Goal: Task Accomplishment & Management: Use online tool/utility

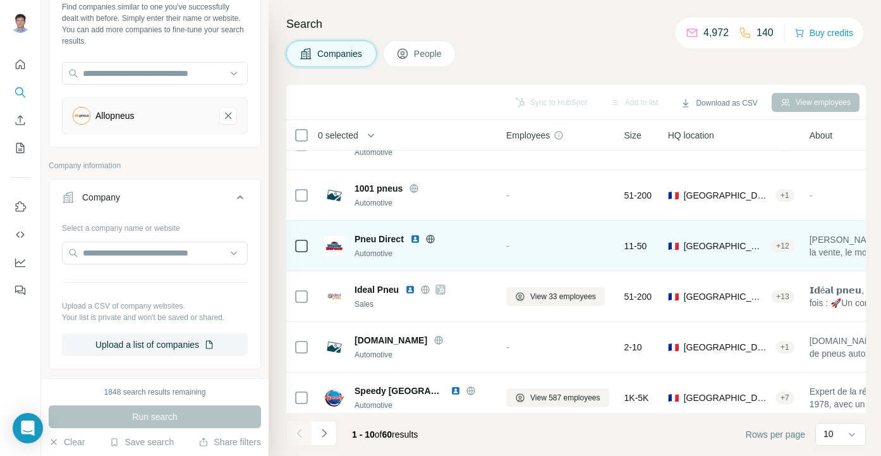
scroll to position [88, 0]
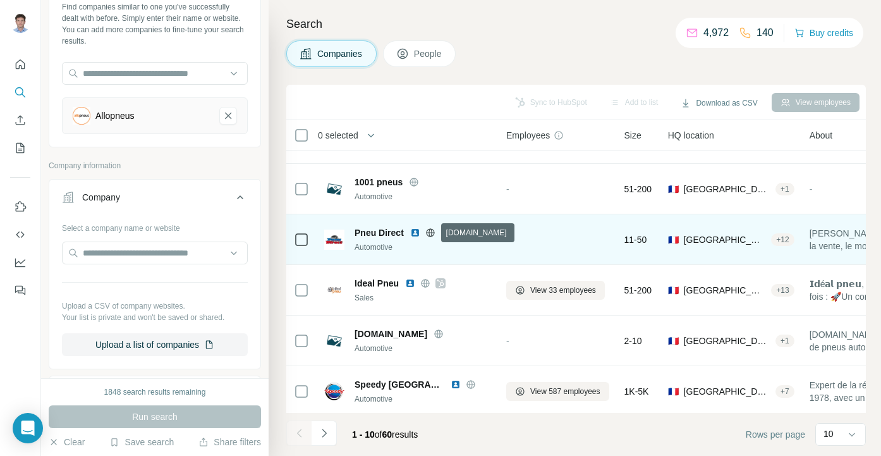
click at [427, 235] on icon at bounding box center [430, 233] width 10 height 10
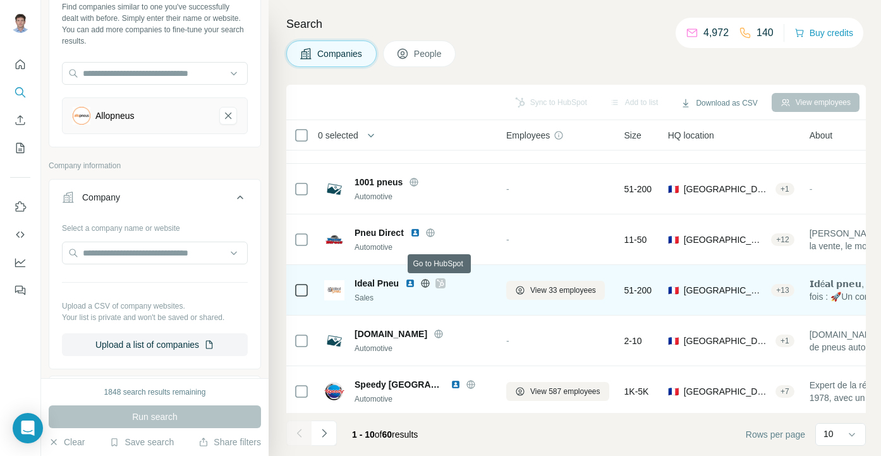
click at [441, 286] on icon at bounding box center [441, 283] width 8 height 10
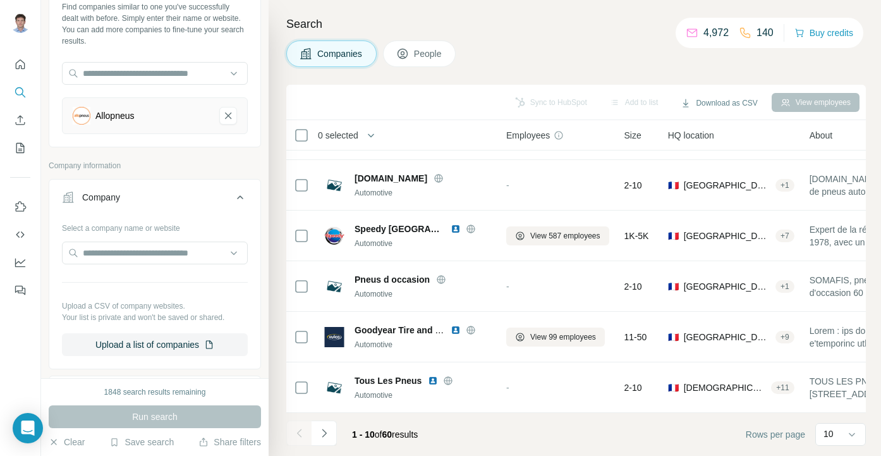
scroll to position [0, 0]
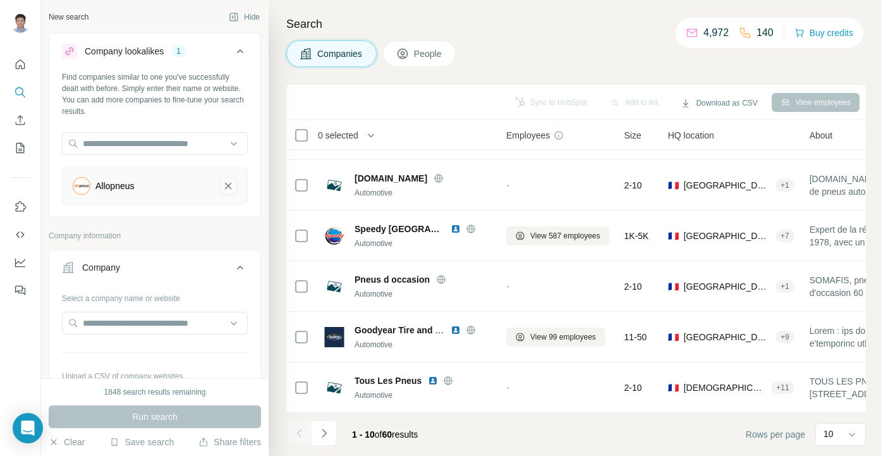
click at [222, 190] on icon "Allopneus-remove-button" at bounding box center [227, 185] width 11 height 13
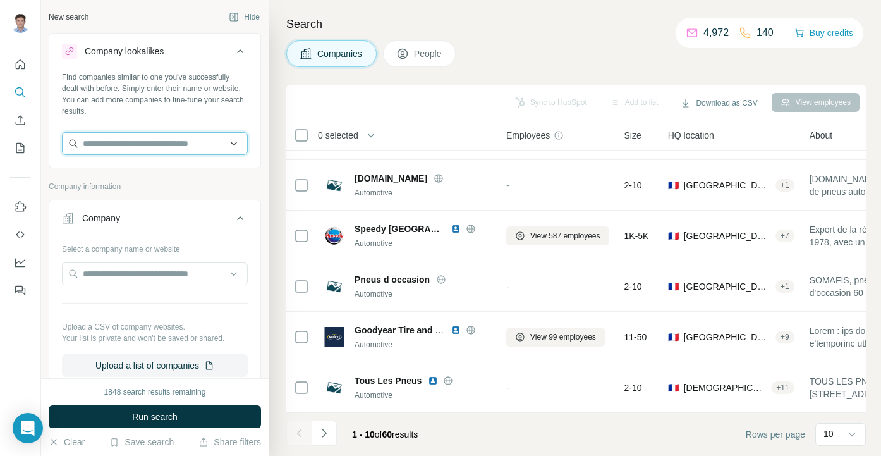
click at [159, 142] on input "text" at bounding box center [155, 143] width 186 height 23
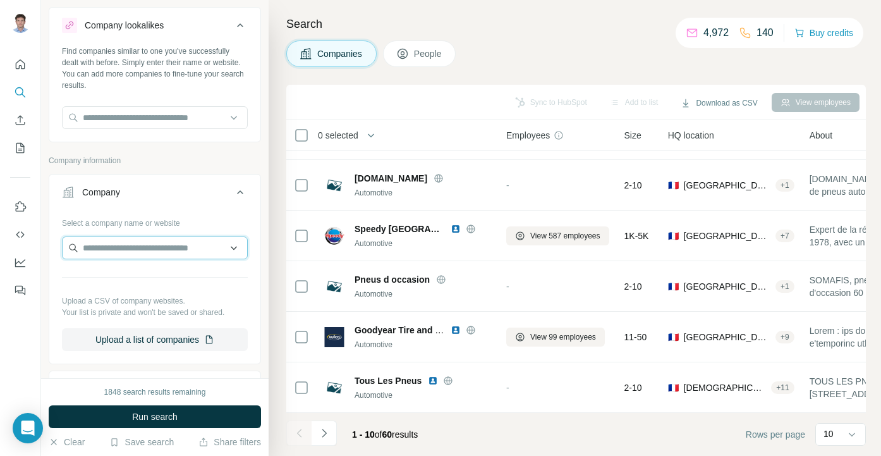
click at [116, 238] on input "text" at bounding box center [155, 247] width 186 height 23
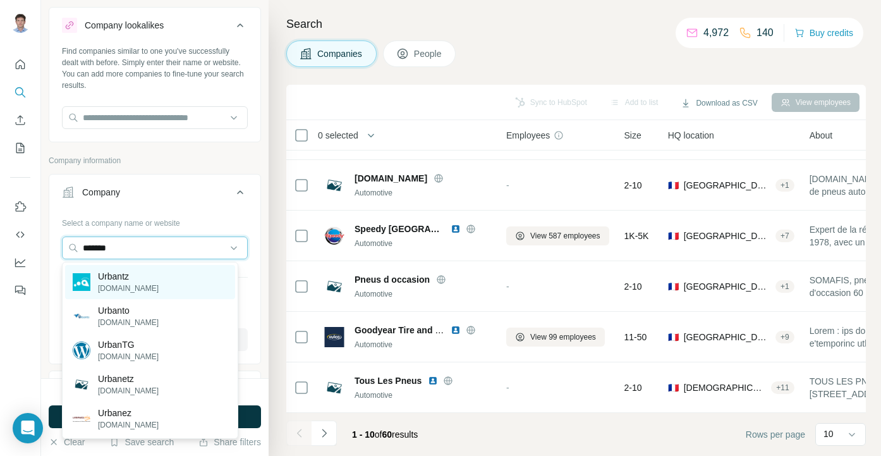
type input "*******"
click at [107, 276] on p "Urbantz" at bounding box center [128, 276] width 61 height 13
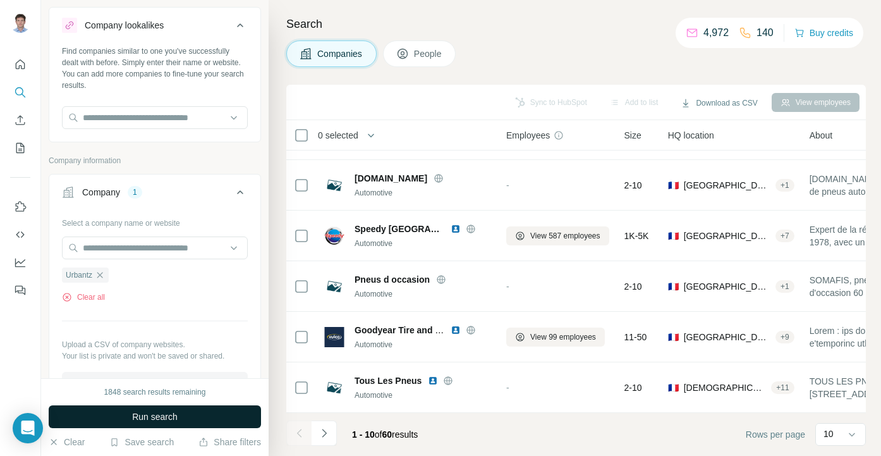
click at [99, 417] on button "Run search" at bounding box center [155, 416] width 212 height 23
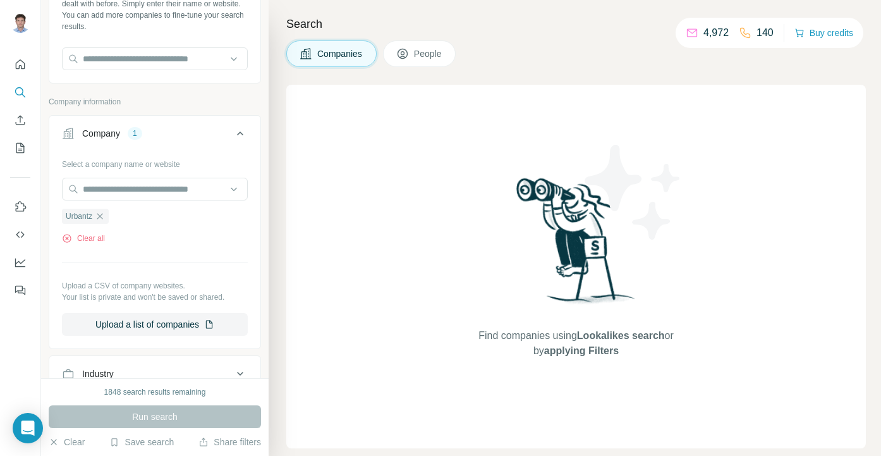
scroll to position [149, 0]
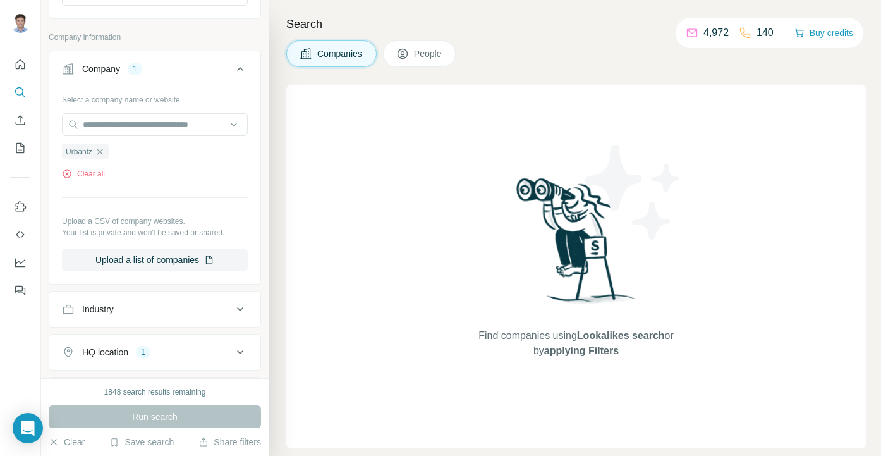
click at [233, 68] on icon at bounding box center [240, 68] width 15 height 15
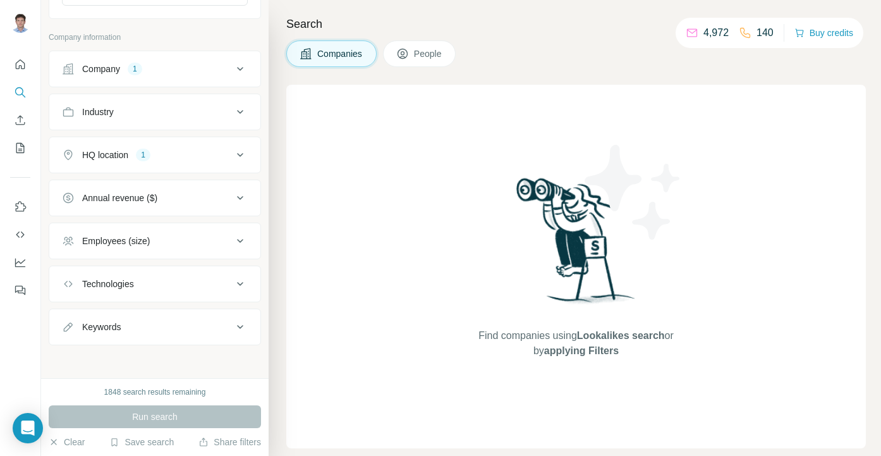
click at [168, 154] on div "HQ location 1" at bounding box center [147, 155] width 171 height 13
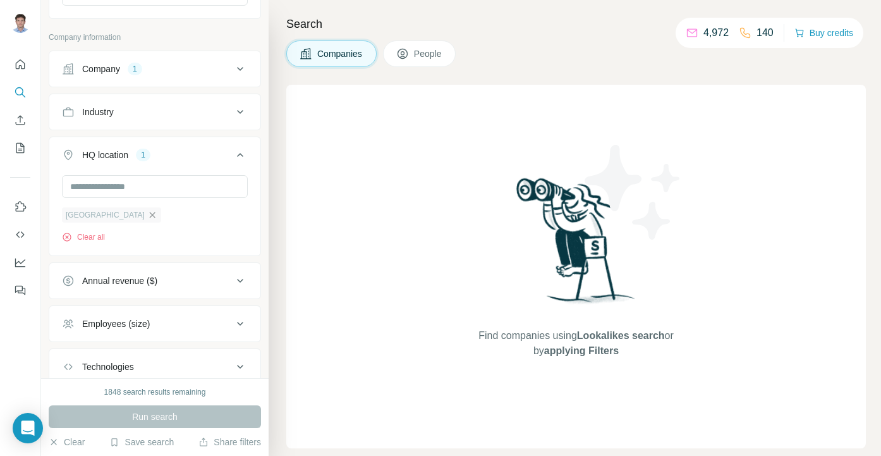
click at [147, 219] on icon "button" at bounding box center [152, 215] width 10 height 10
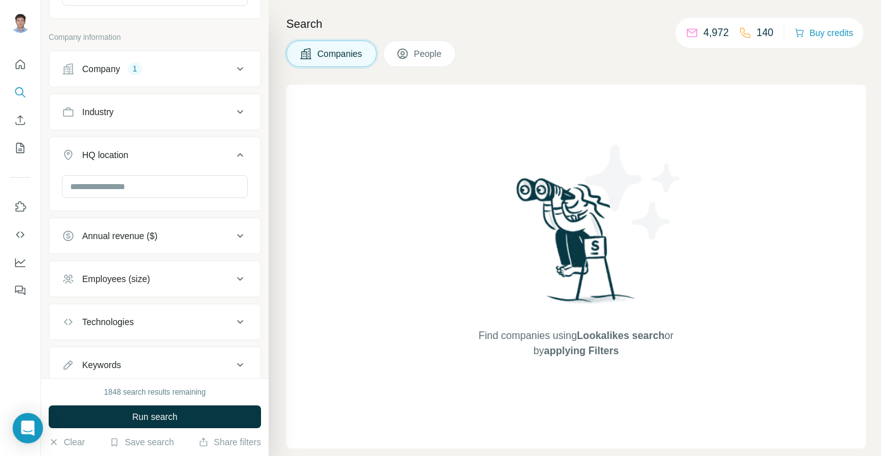
click at [125, 422] on button "Run search" at bounding box center [155, 416] width 212 height 23
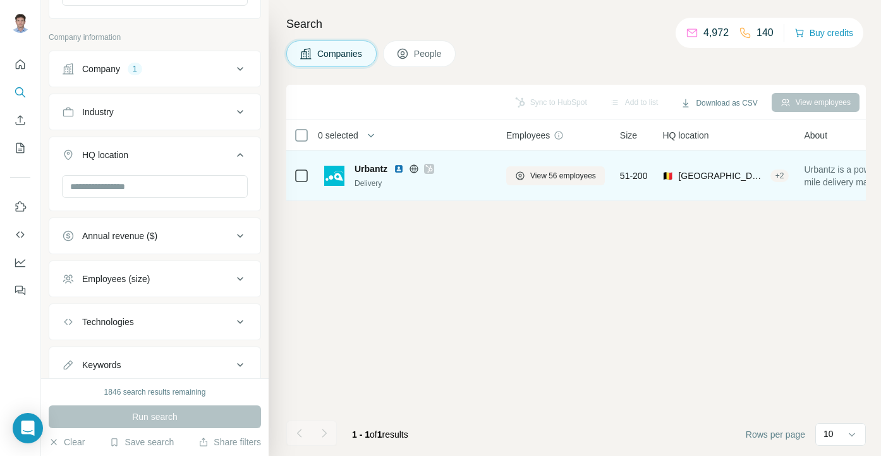
click at [459, 170] on div "Urbantz" at bounding box center [423, 168] width 137 height 13
click at [539, 171] on span "View 56 employees" at bounding box center [563, 175] width 66 height 11
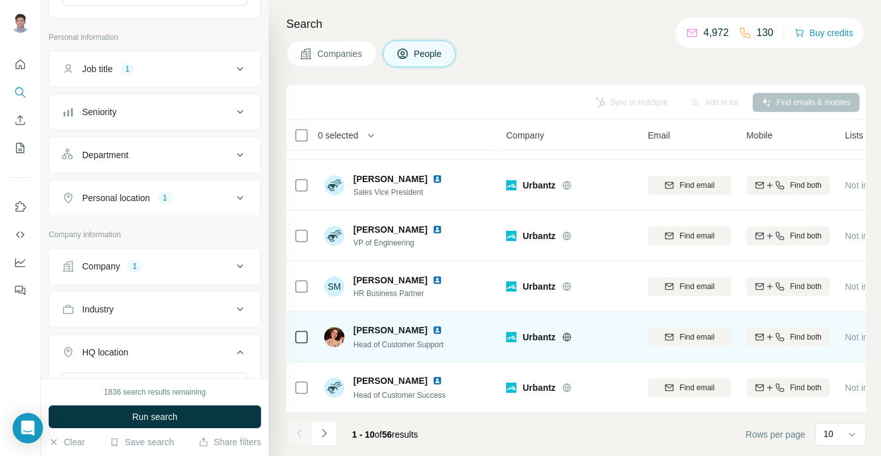
scroll to position [250, 0]
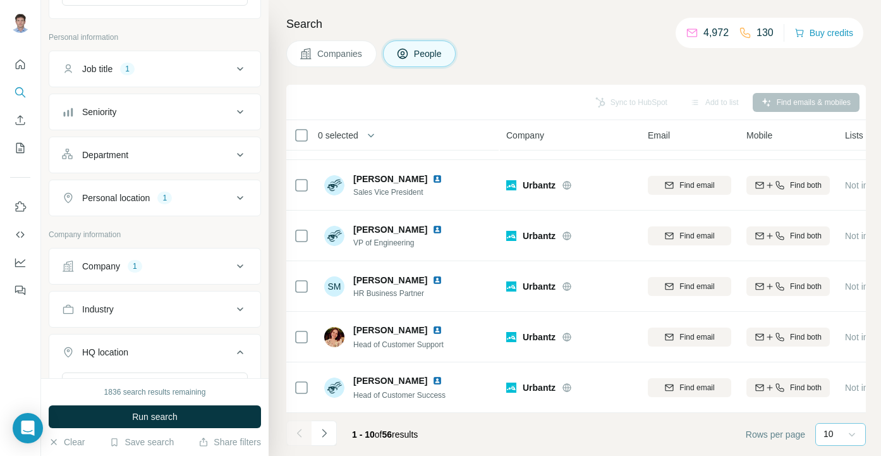
click at [852, 433] on icon at bounding box center [852, 434] width 13 height 13
click at [837, 340] on div "60" at bounding box center [840, 337] width 29 height 13
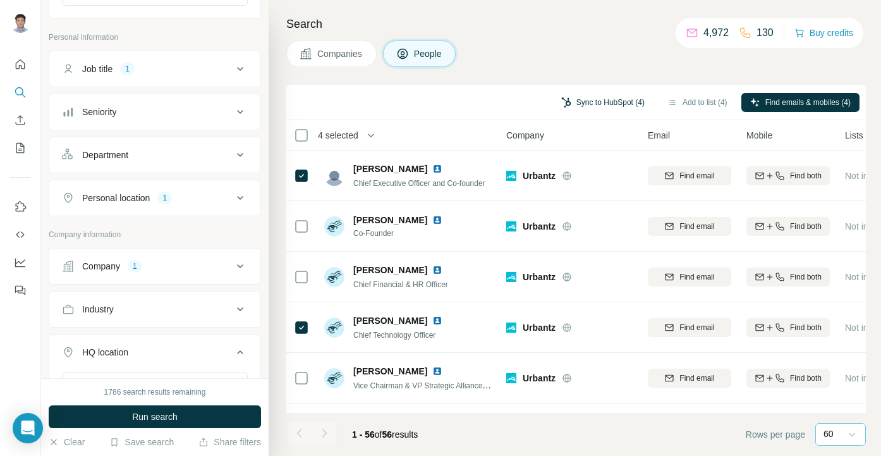
click at [612, 102] on button "Sync to HubSpot (4)" at bounding box center [602, 102] width 101 height 19
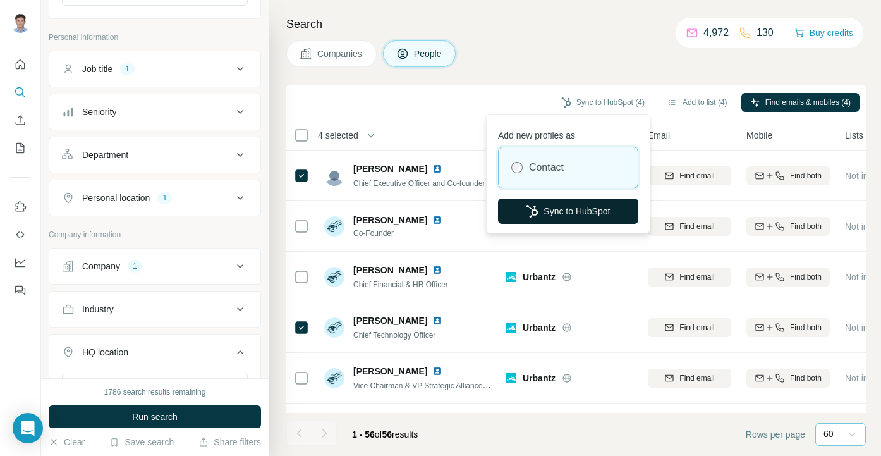
click at [581, 204] on button "Sync to HubSpot" at bounding box center [568, 210] width 140 height 25
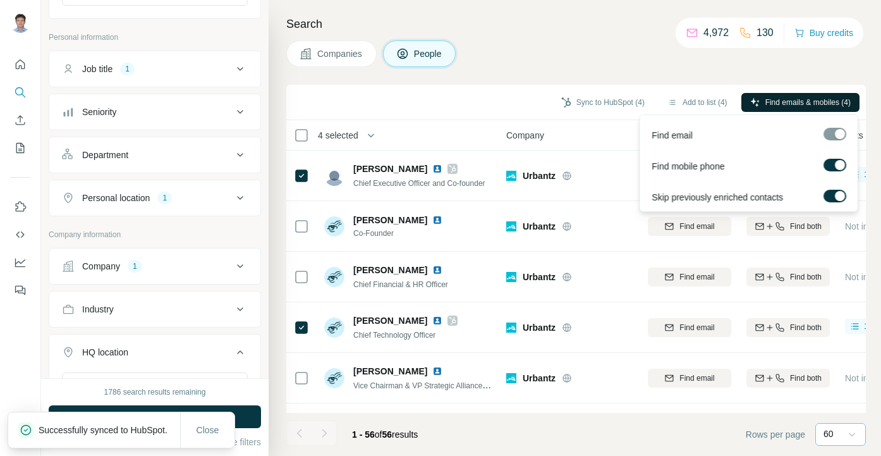
click at [776, 102] on span "Find emails & mobiles (4)" at bounding box center [807, 102] width 85 height 11
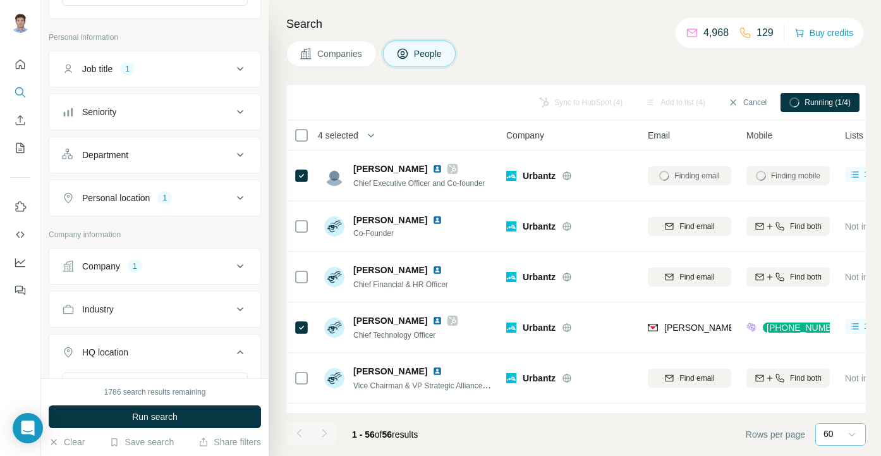
click at [590, 38] on div "Search Companies People Sync to HubSpot (4) Add to list (4) Cancel Running (1/4…" at bounding box center [575, 228] width 612 height 456
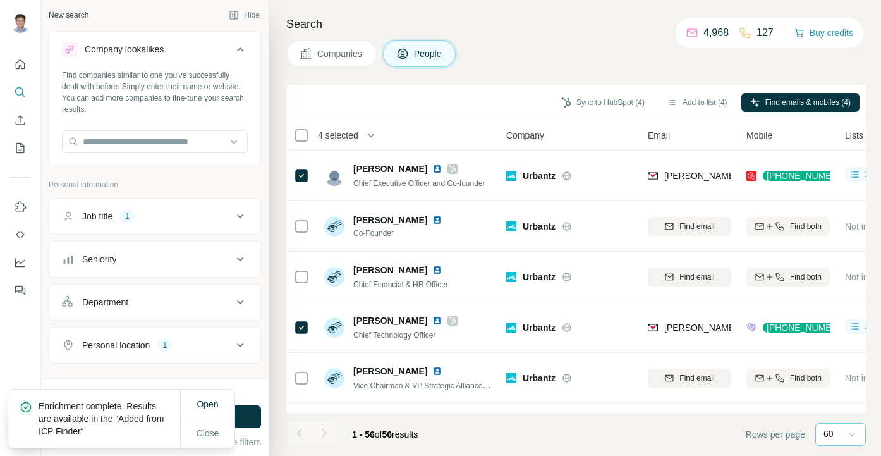
scroll to position [3, 0]
click at [153, 201] on button "Job title 1" at bounding box center [154, 215] width 211 height 30
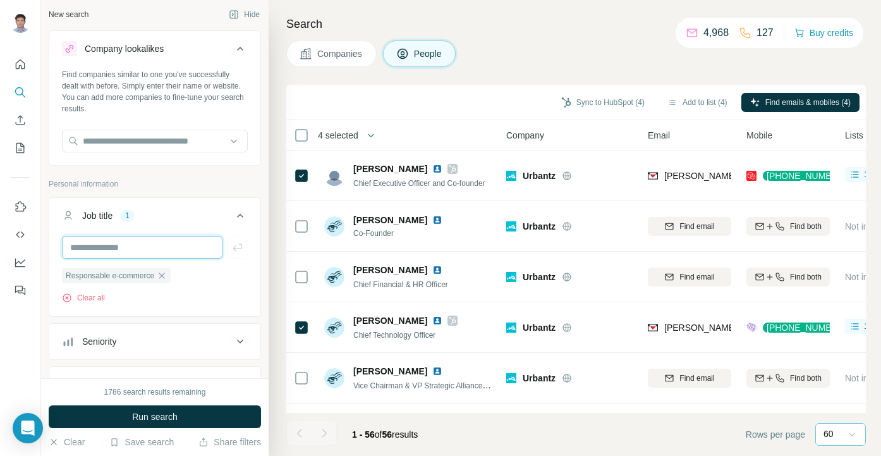
click at [131, 256] on input "text" at bounding box center [142, 247] width 161 height 23
click at [338, 52] on span "Companies" at bounding box center [340, 53] width 46 height 13
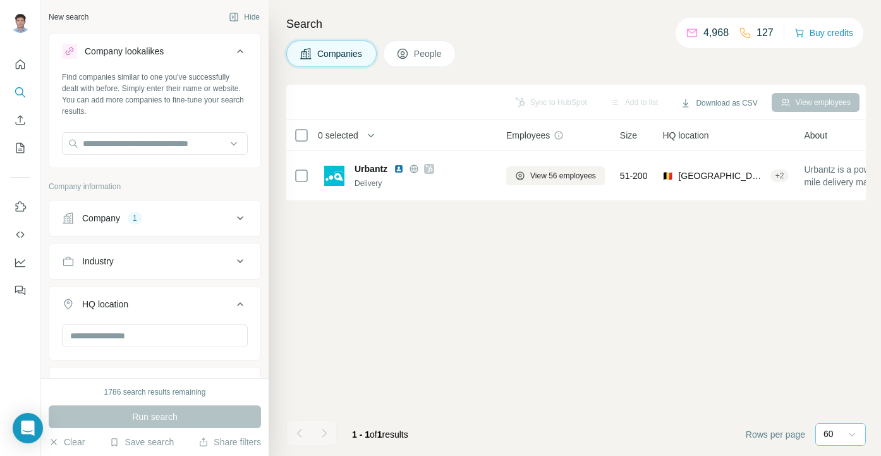
click at [135, 226] on button "Company 1" at bounding box center [154, 218] width 211 height 30
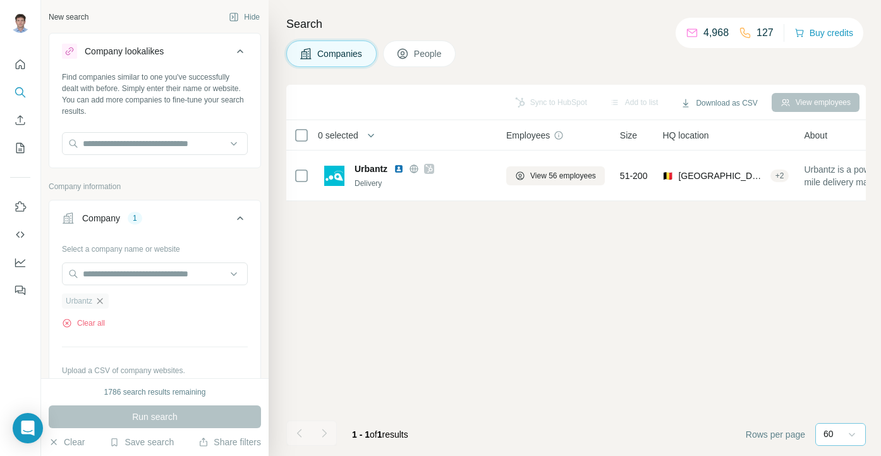
click at [103, 300] on icon "button" at bounding box center [100, 301] width 10 height 10
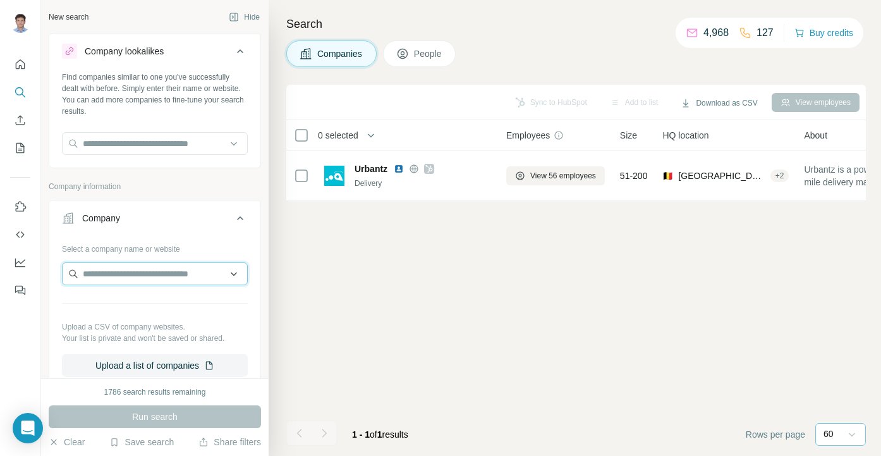
click at [104, 269] on input "text" at bounding box center [155, 273] width 186 height 23
paste input "**********"
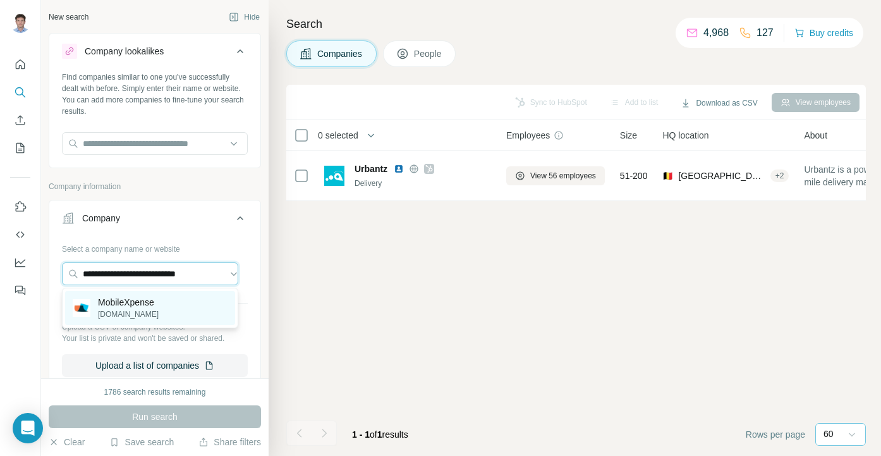
type input "**********"
click at [130, 303] on p "MobileXpense" at bounding box center [128, 302] width 61 height 13
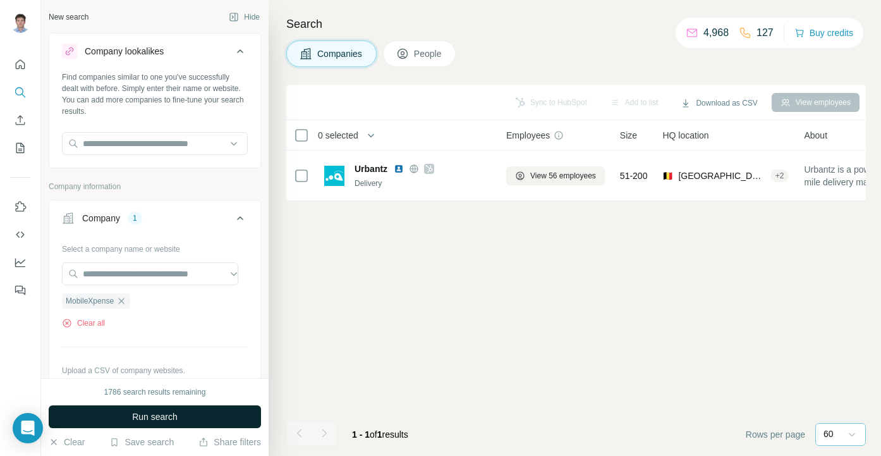
click at [128, 420] on button "Run search" at bounding box center [155, 416] width 212 height 23
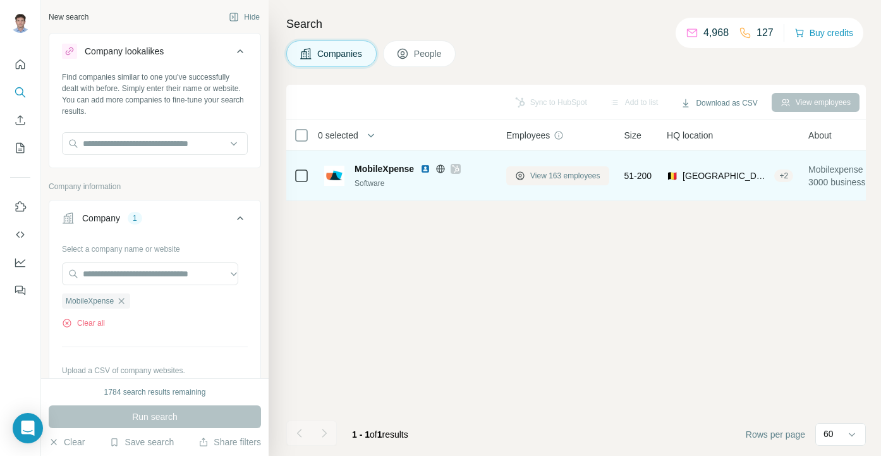
click at [545, 175] on span "View 163 employees" at bounding box center [565, 175] width 70 height 11
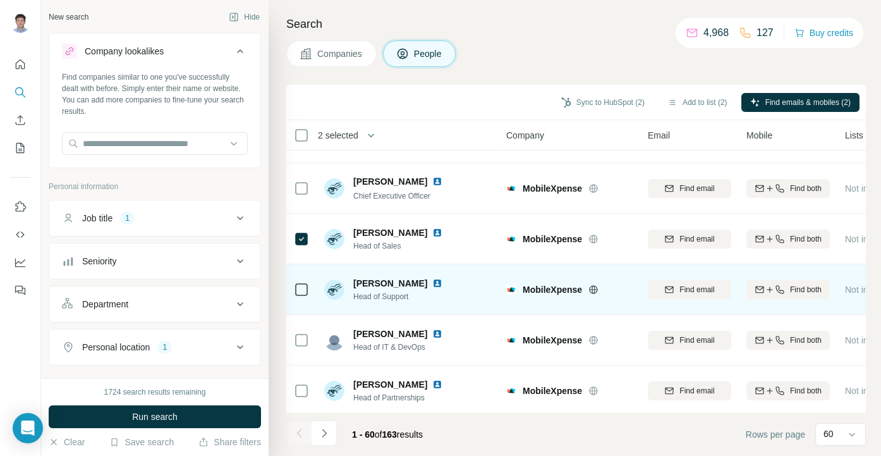
scroll to position [258, 0]
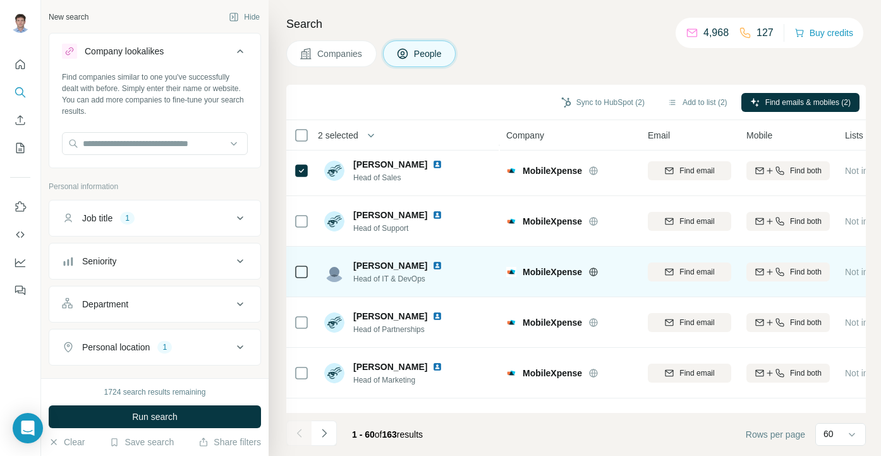
click at [0, 0] on tr "[PERSON_NAME] Head of IT & DevOps MobileXpense Find email Find both Not in a li…" at bounding box center [0, 0] width 0 height 0
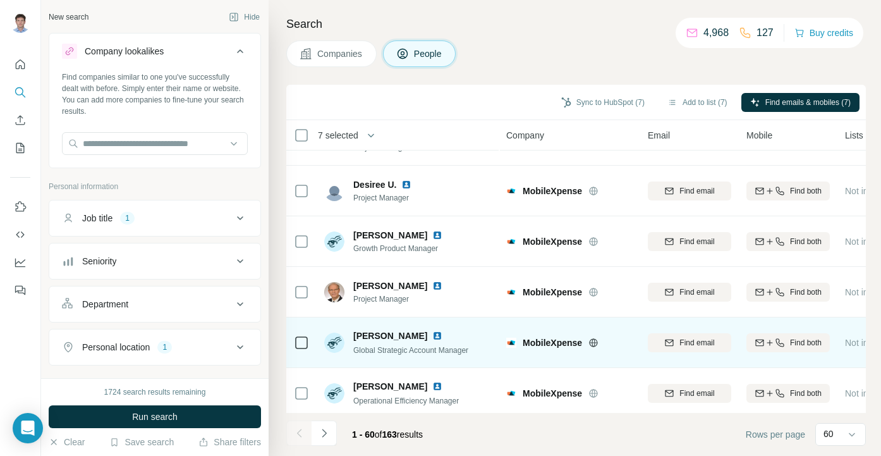
scroll to position [1920, 0]
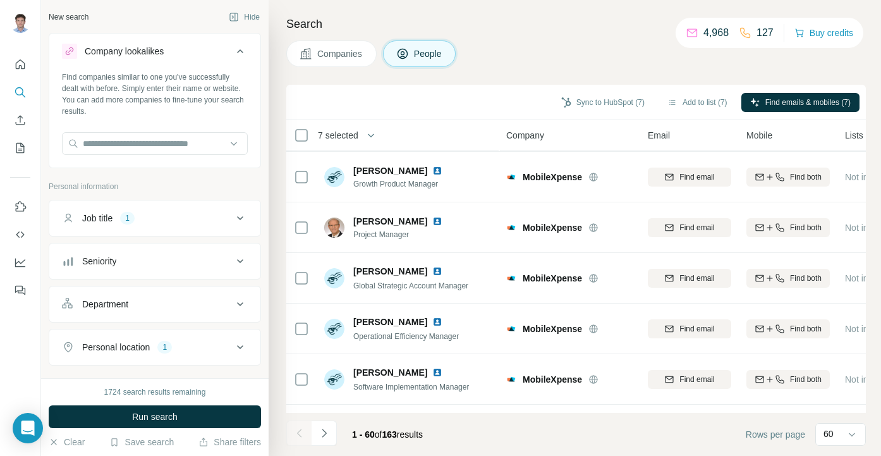
drag, startPoint x: 789, startPoint y: 100, endPoint x: 712, endPoint y: 56, distance: 89.4
click at [712, 56] on div "Search Companies People Sync to HubSpot (7) Add to list (7) Find emails & mobil…" at bounding box center [575, 228] width 612 height 456
click at [607, 100] on button "Sync to HubSpot (7)" at bounding box center [602, 102] width 101 height 19
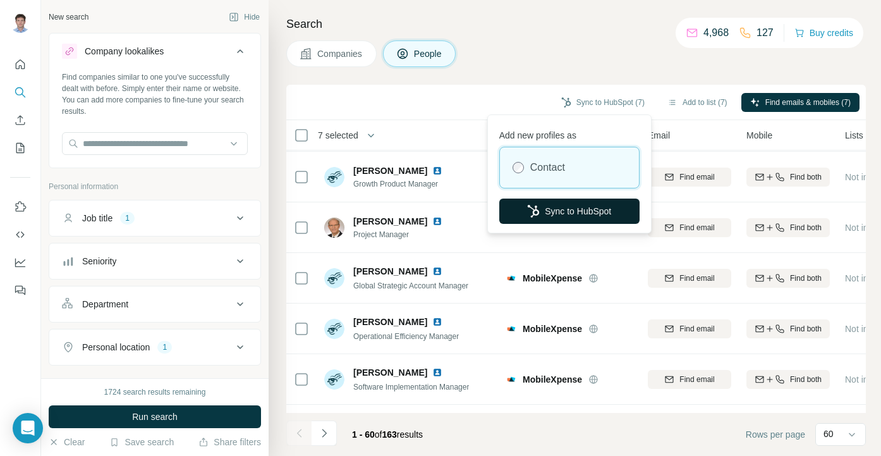
click at [521, 215] on button "Sync to HubSpot" at bounding box center [569, 210] width 140 height 25
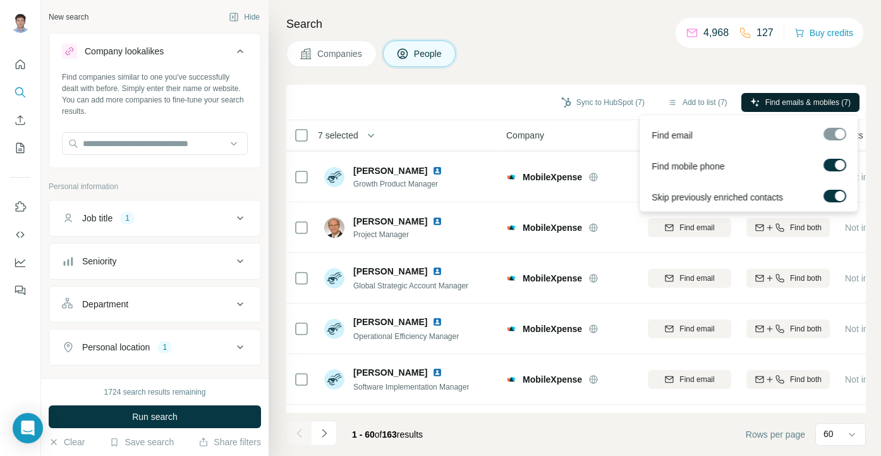
click at [774, 105] on span "Find emails & mobiles (7)" at bounding box center [807, 102] width 85 height 11
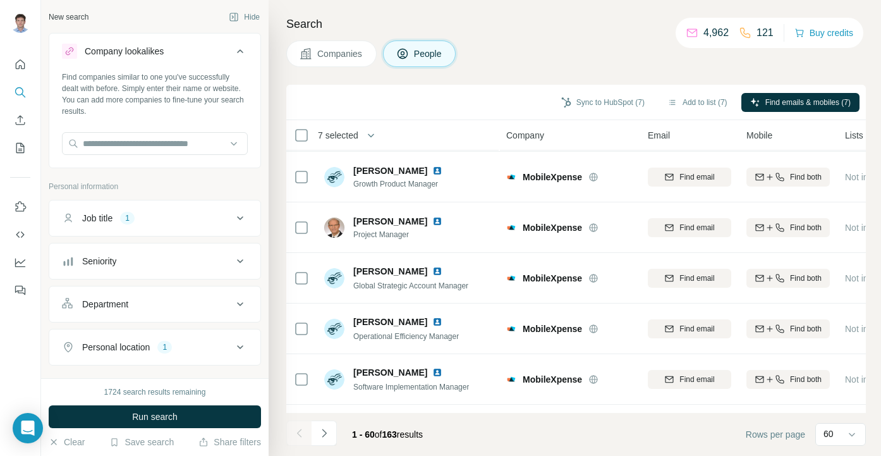
click at [638, 52] on div "Companies People" at bounding box center [576, 53] width 580 height 27
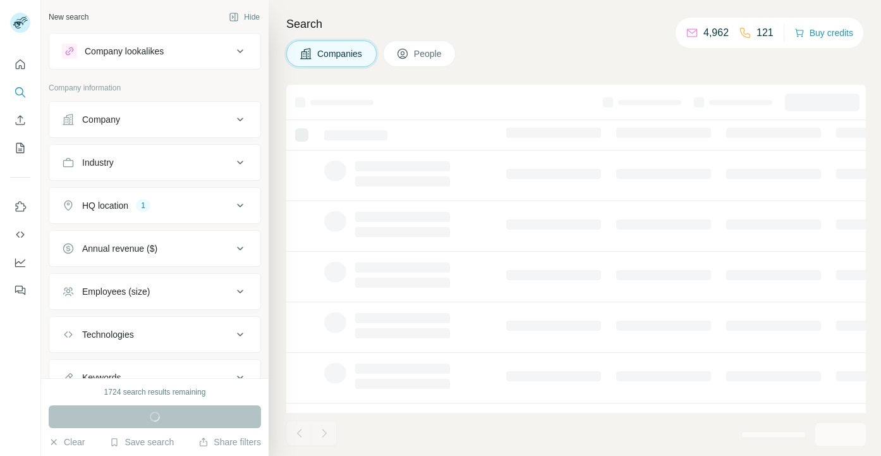
click at [125, 107] on button "Company" at bounding box center [154, 119] width 211 height 30
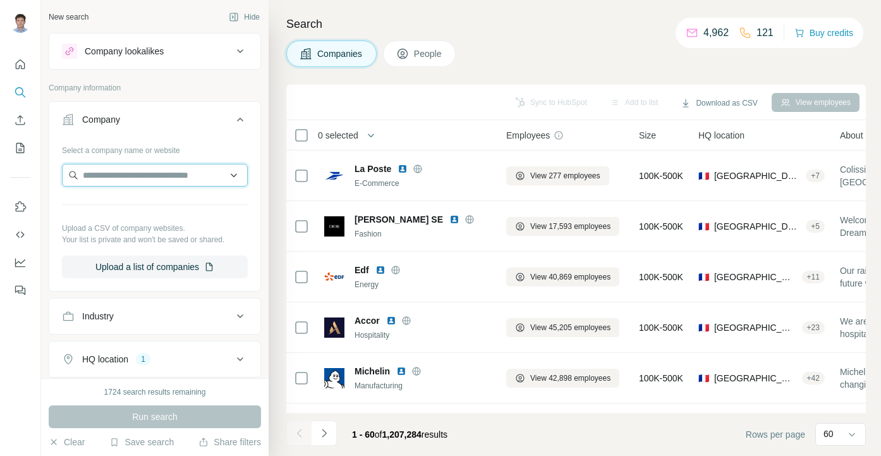
click at [121, 169] on input "text" at bounding box center [155, 175] width 186 height 23
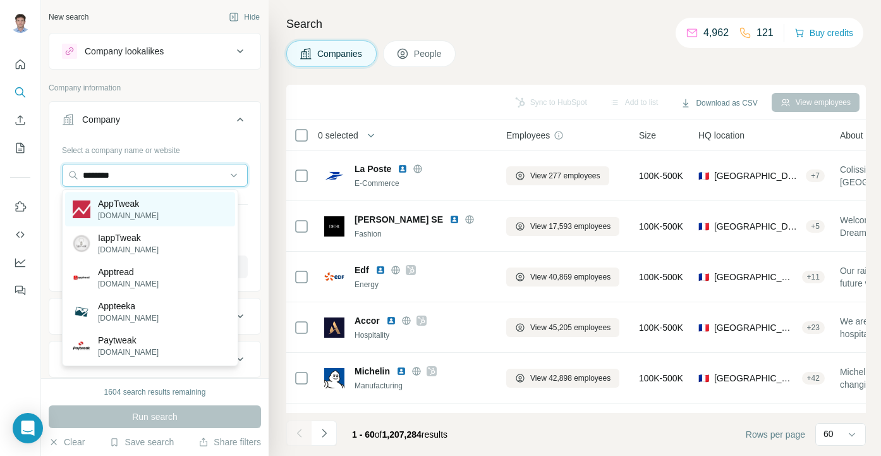
type input "********"
click at [126, 214] on p "apptweak.com" at bounding box center [128, 215] width 61 height 11
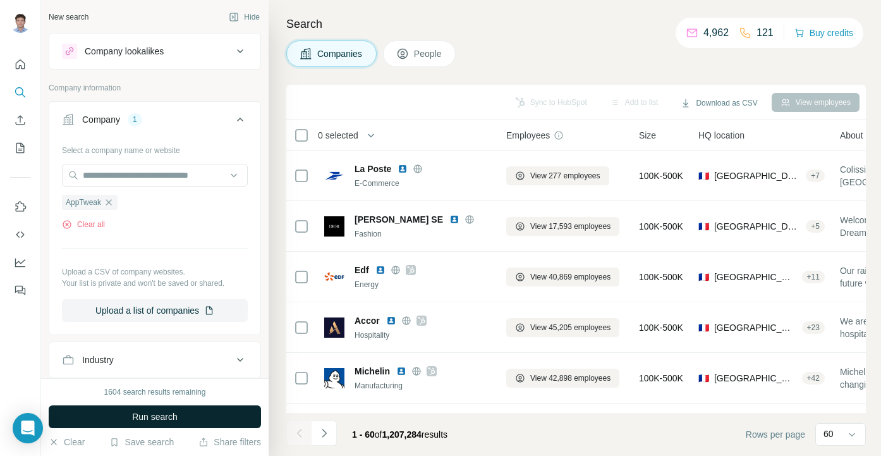
click at [112, 422] on button "Run search" at bounding box center [155, 416] width 212 height 23
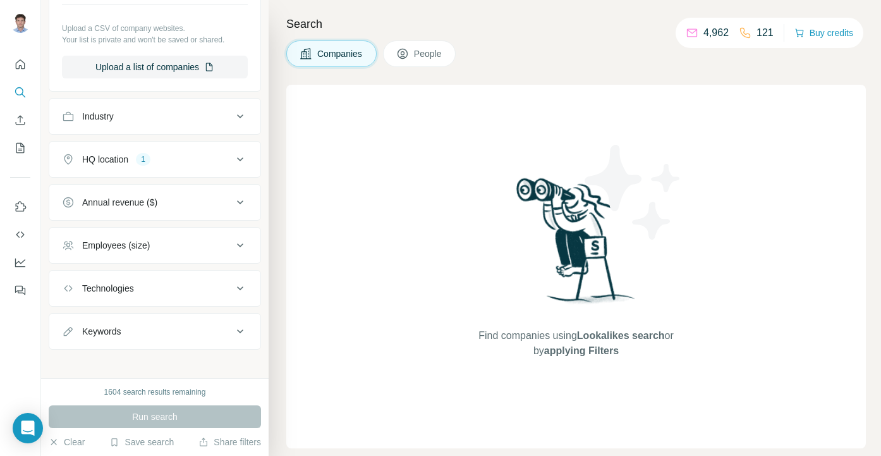
scroll to position [251, 0]
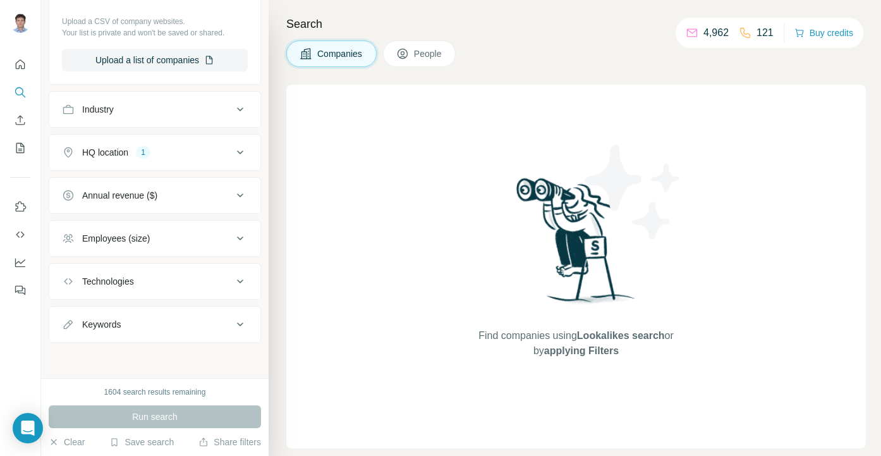
click at [125, 159] on button "HQ location 1" at bounding box center [154, 152] width 211 height 30
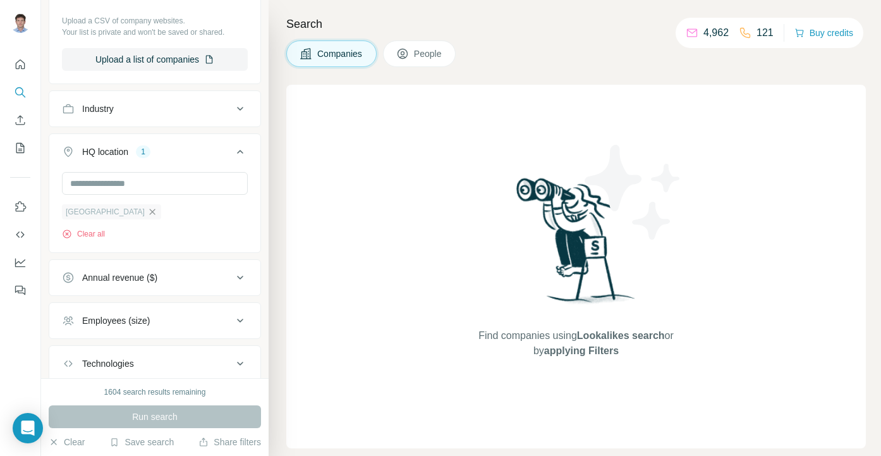
click at [147, 209] on icon "button" at bounding box center [152, 212] width 10 height 10
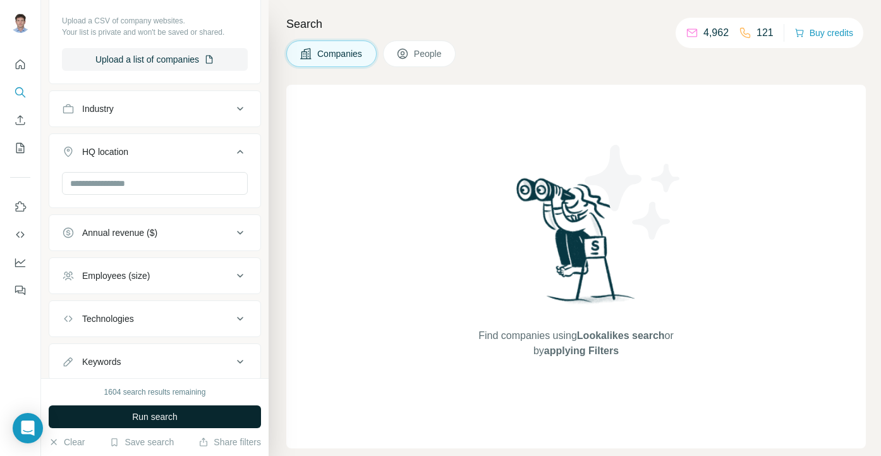
click at [111, 410] on button "Run search" at bounding box center [155, 416] width 212 height 23
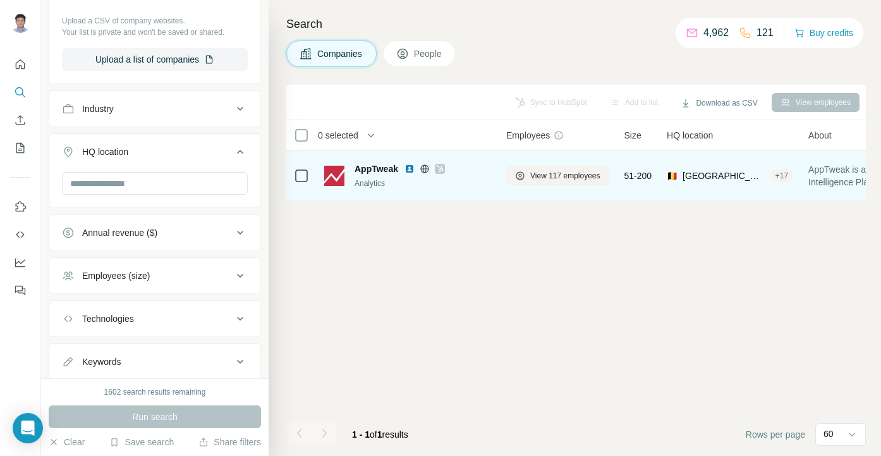
click at [434, 177] on div "AppTweak Analytics" at bounding box center [423, 175] width 137 height 27
click at [388, 171] on span "AppTweak" at bounding box center [377, 168] width 44 height 13
click at [551, 176] on span "View 117 employees" at bounding box center [565, 175] width 70 height 11
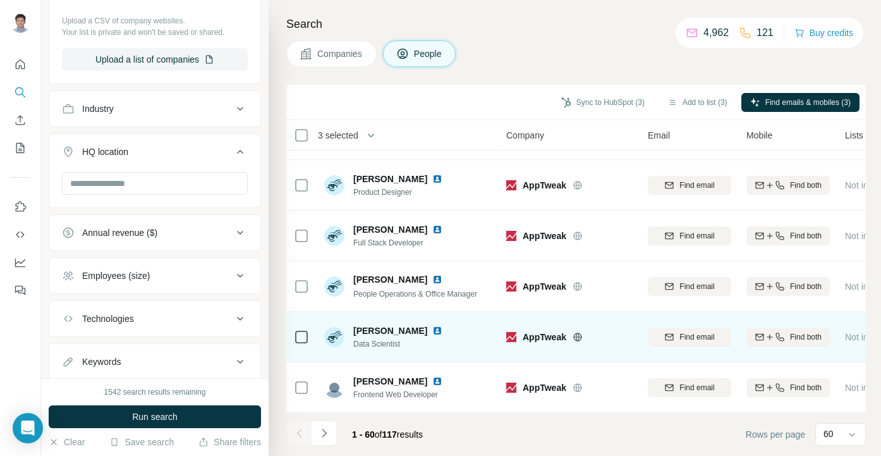
scroll to position [2778, 0]
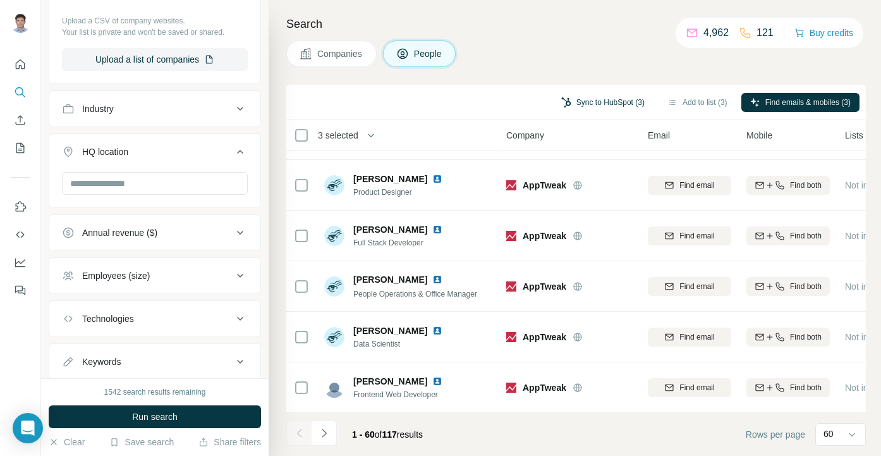
click at [600, 103] on button "Sync to HubSpot (3)" at bounding box center [602, 102] width 101 height 19
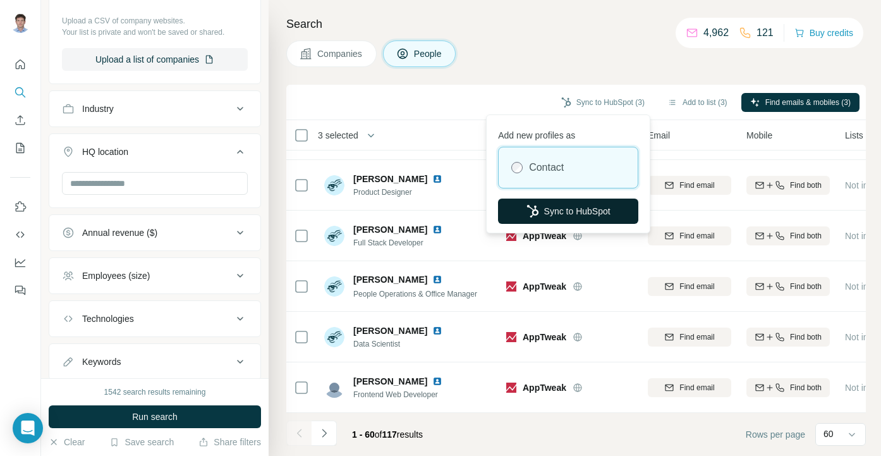
click at [556, 206] on button "Sync to HubSpot" at bounding box center [568, 210] width 140 height 25
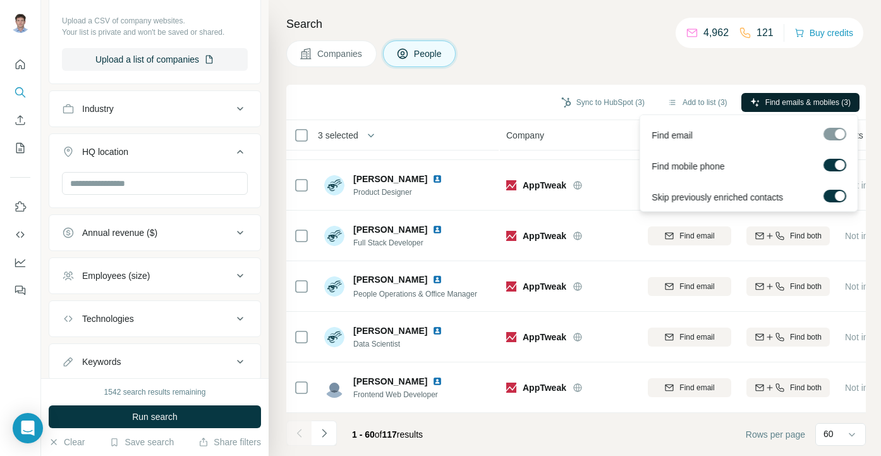
click at [762, 94] on button "Find emails & mobiles (3)" at bounding box center [800, 102] width 118 height 19
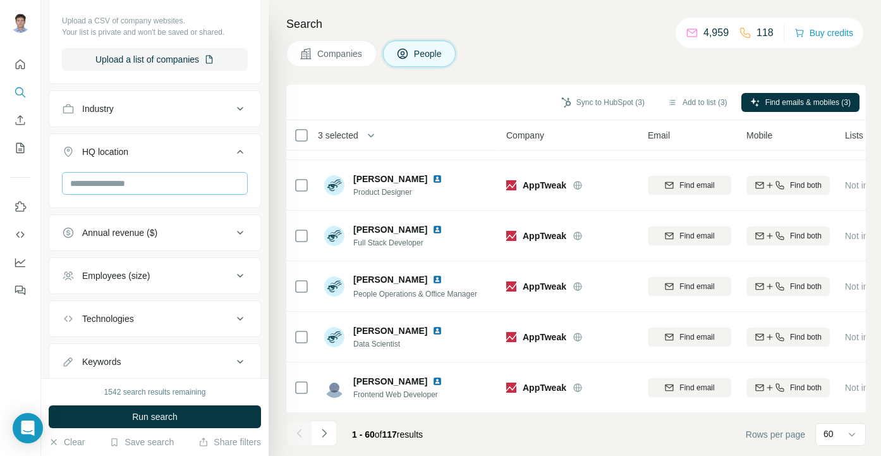
scroll to position [0, 0]
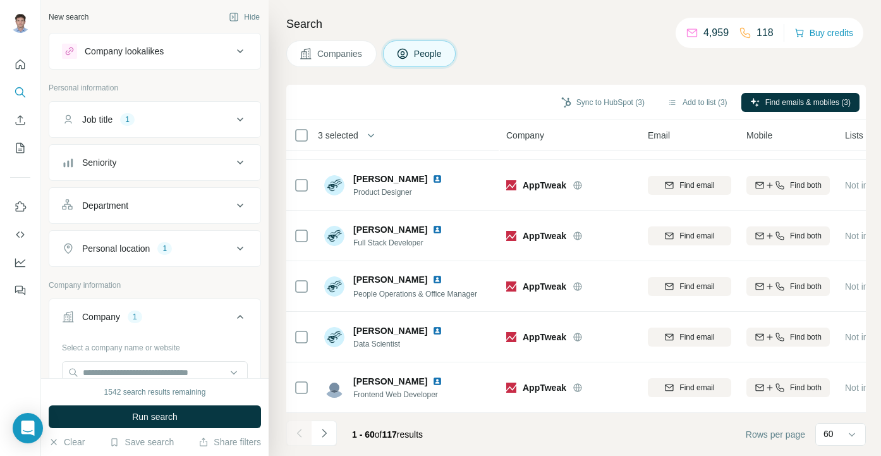
click at [217, 125] on div "Job title 1" at bounding box center [147, 119] width 171 height 13
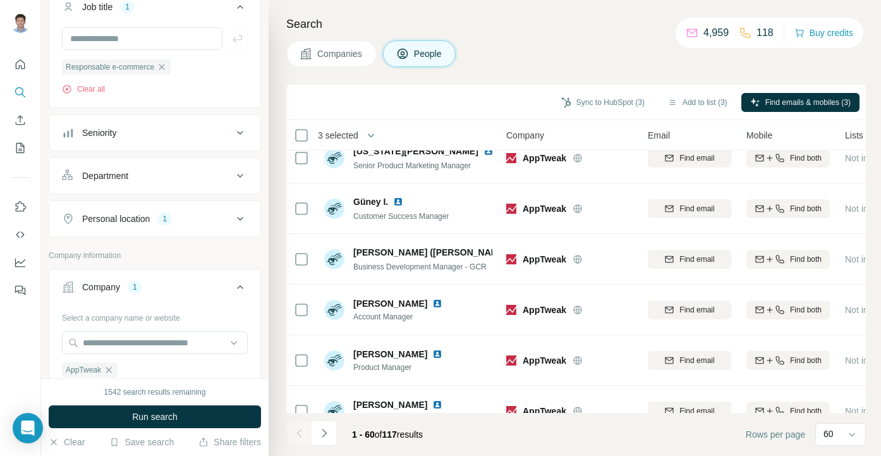
scroll to position [1548, 0]
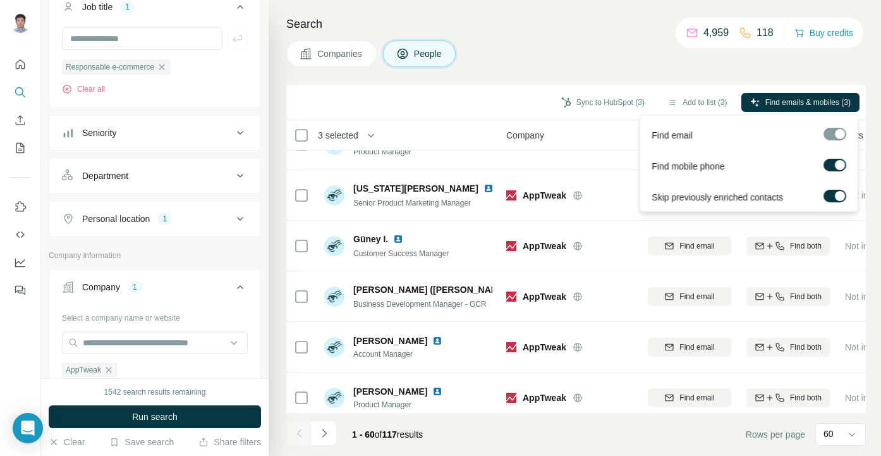
click at [837, 130] on div at bounding box center [835, 134] width 23 height 13
click at [822, 99] on span "Find emails & mobiles (3)" at bounding box center [807, 102] width 85 height 11
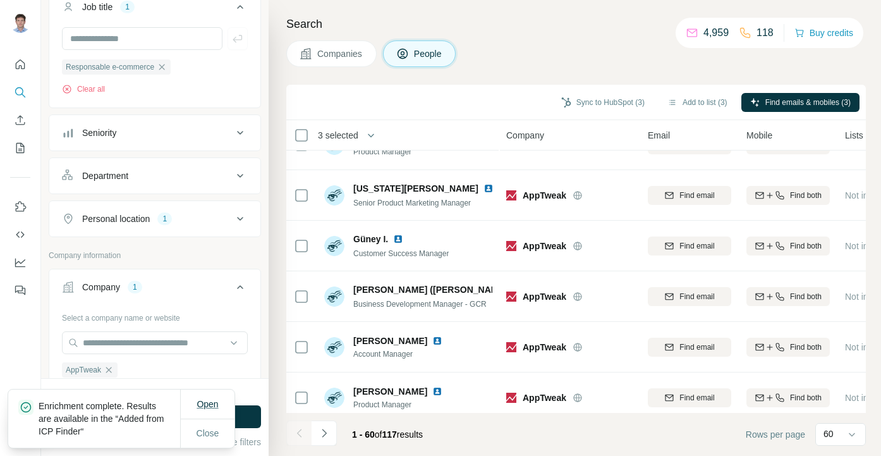
click at [221, 406] on button "Open" at bounding box center [207, 403] width 39 height 23
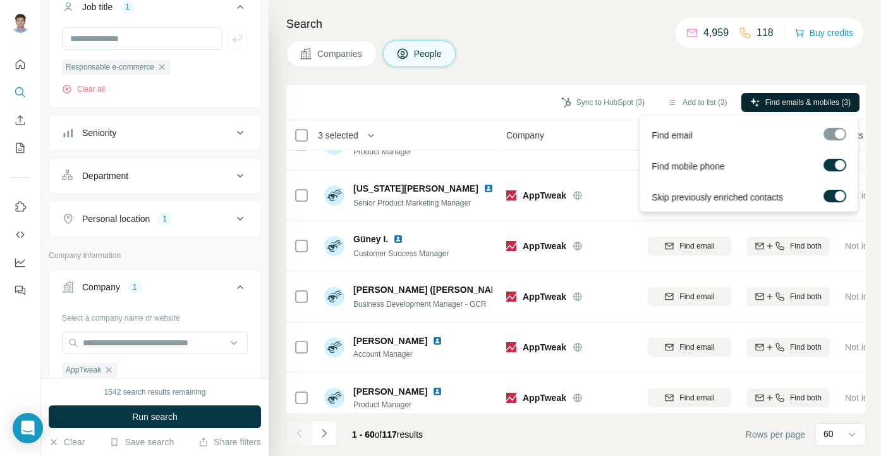
click at [790, 100] on span "Find emails & mobiles (3)" at bounding box center [807, 102] width 85 height 11
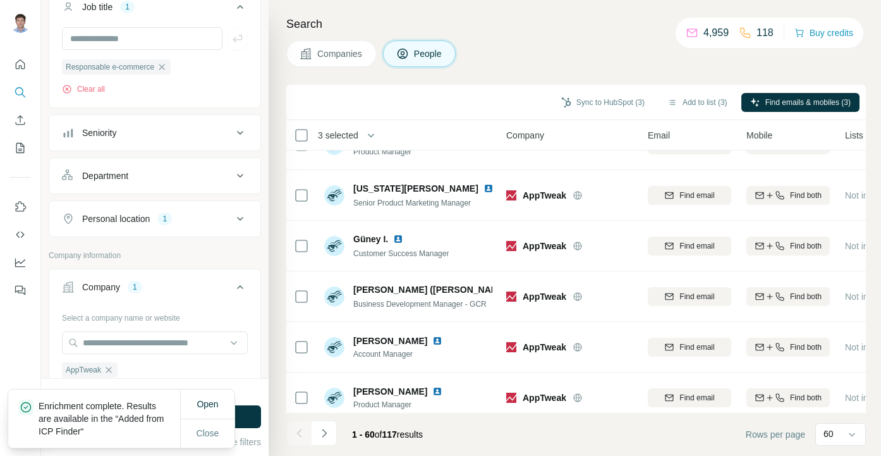
click at [106, 413] on p "Enrichment complete. Results are available in the “Added from ICP Finder“" at bounding box center [110, 418] width 142 height 38
click at [205, 401] on span "Open" at bounding box center [207, 404] width 21 height 10
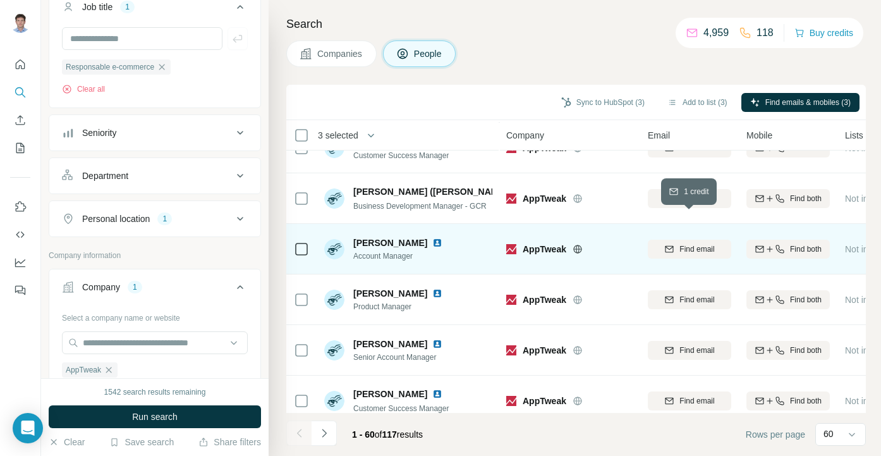
scroll to position [1652, 0]
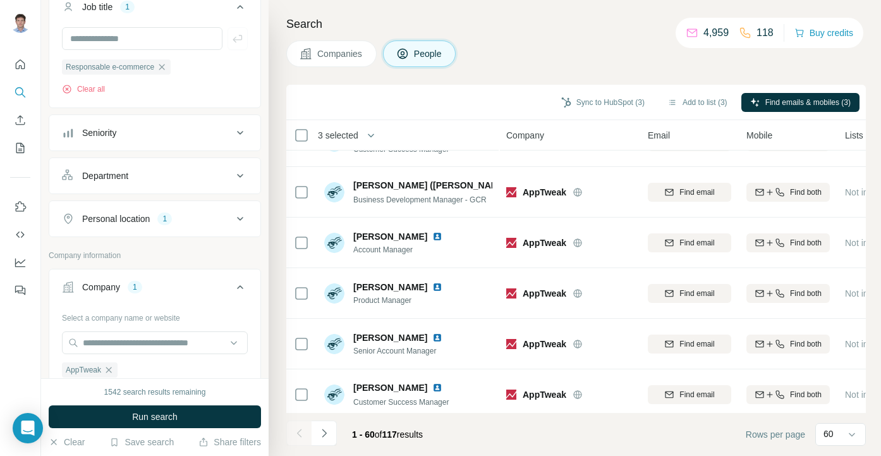
click at [593, 56] on div "Companies People" at bounding box center [576, 53] width 580 height 27
click at [549, 16] on h4 "Search" at bounding box center [576, 24] width 580 height 18
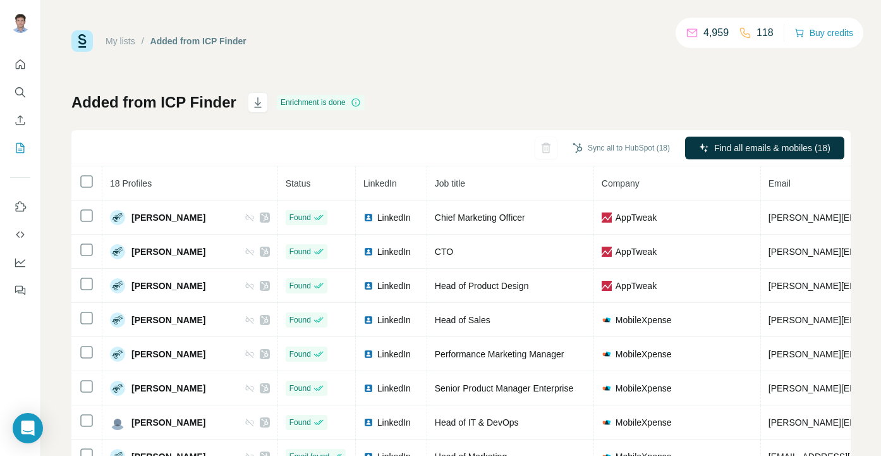
drag, startPoint x: 423, startPoint y: 33, endPoint x: 395, endPoint y: 29, distance: 28.7
click at [413, 33] on div "My lists / Added from ICP Finder 4,959 118 Buy credits" at bounding box center [460, 40] width 779 height 21
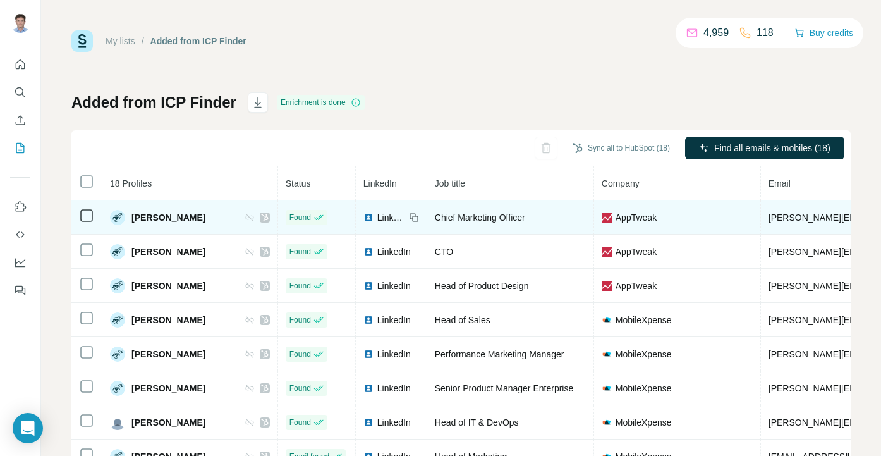
click at [149, 212] on span "Alexandra De Clerck" at bounding box center [168, 217] width 74 height 13
click at [149, 221] on span "Alexandra De Clerck" at bounding box center [168, 217] width 74 height 13
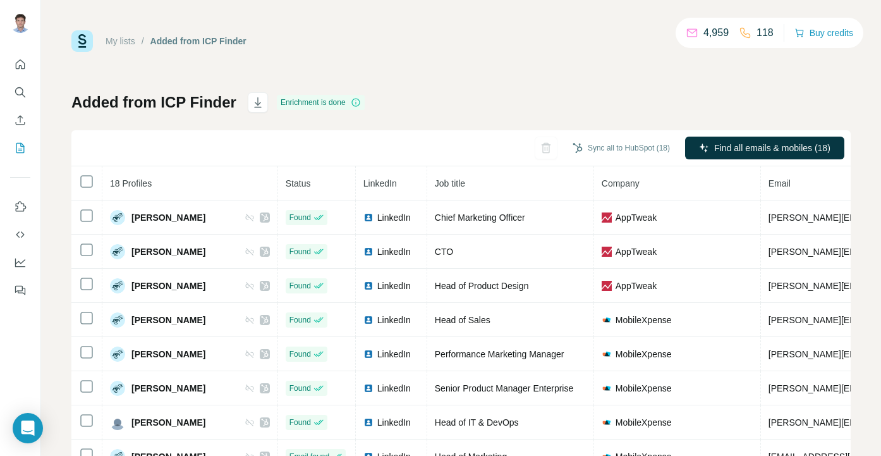
click at [609, 47] on div "My lists / Added from ICP Finder 4,959 118 Buy credits" at bounding box center [460, 40] width 779 height 21
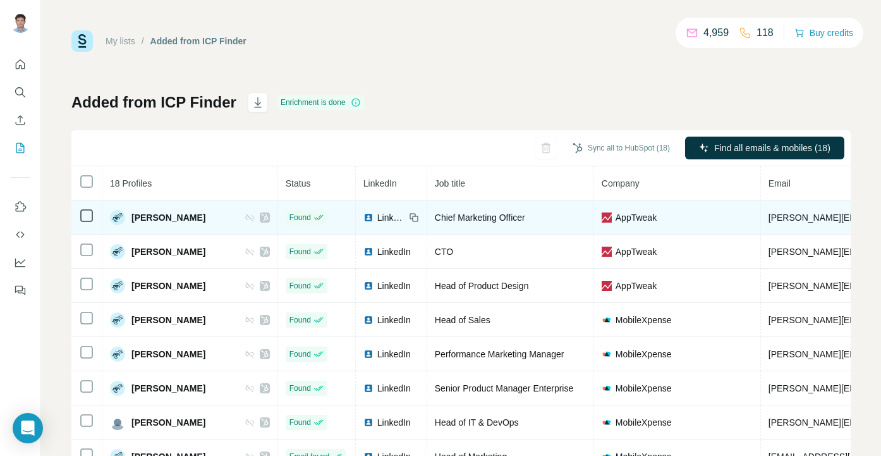
click at [377, 217] on span "LinkedIn" at bounding box center [391, 217] width 28 height 13
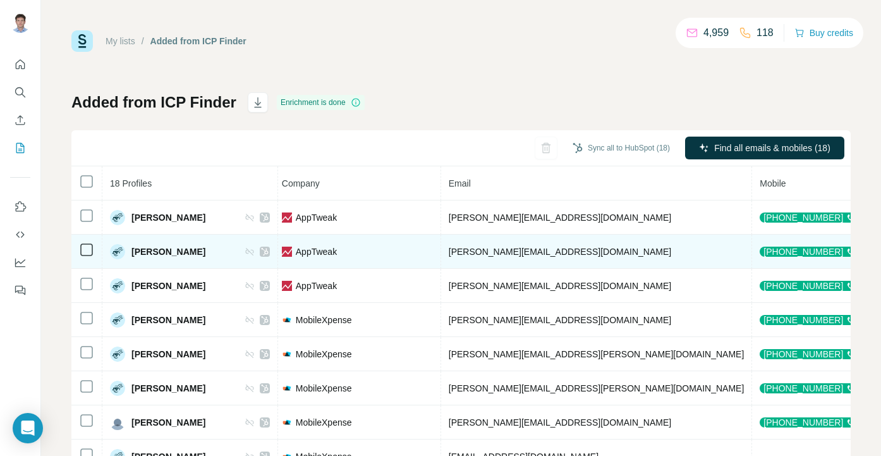
scroll to position [0, 417]
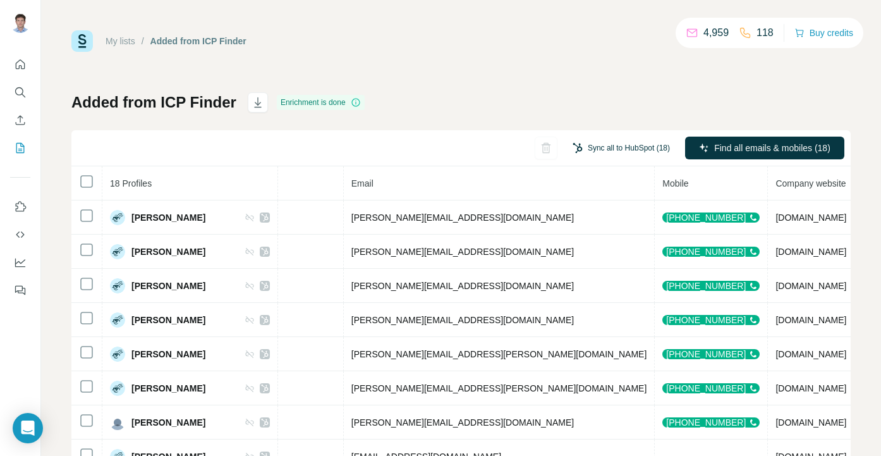
click at [588, 147] on button "Sync all to HubSpot (18)" at bounding box center [621, 147] width 115 height 19
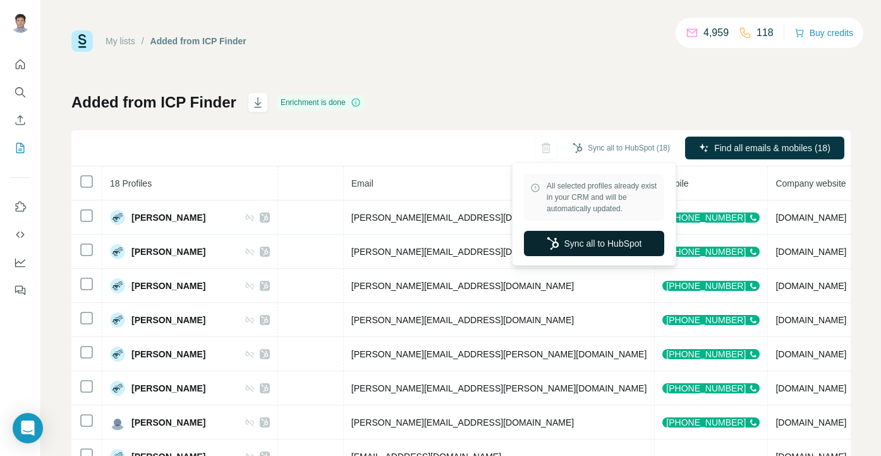
click at [581, 231] on button "Sync all to HubSpot" at bounding box center [594, 243] width 140 height 25
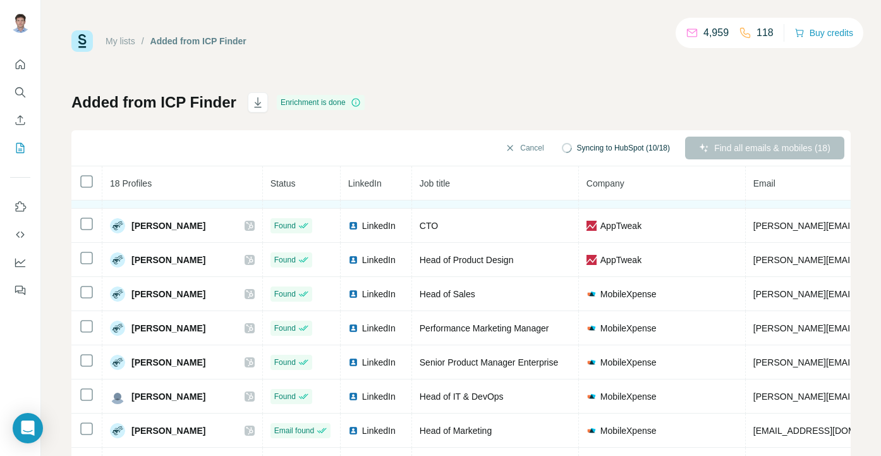
scroll to position [27, 0]
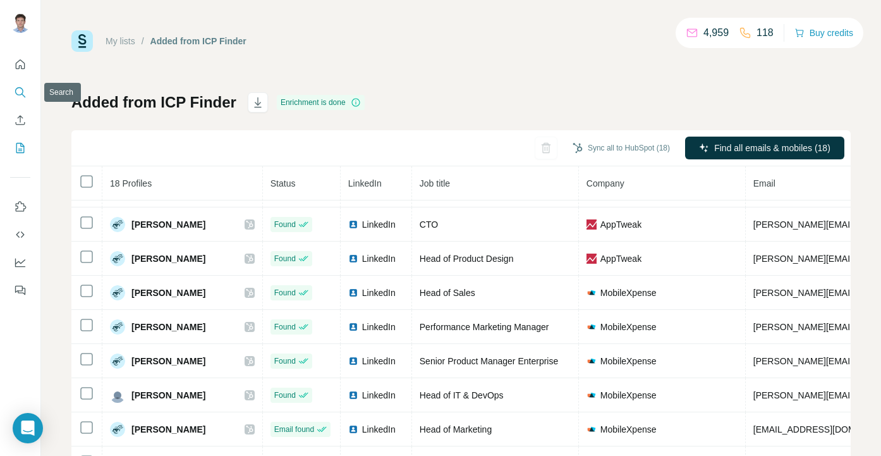
click at [18, 89] on icon "Search" at bounding box center [20, 92] width 13 height 13
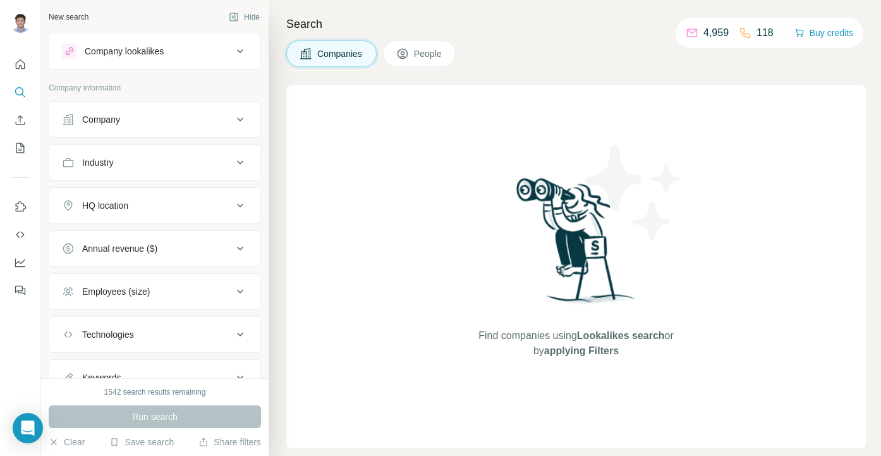
click at [107, 113] on div "Company" at bounding box center [101, 119] width 38 height 13
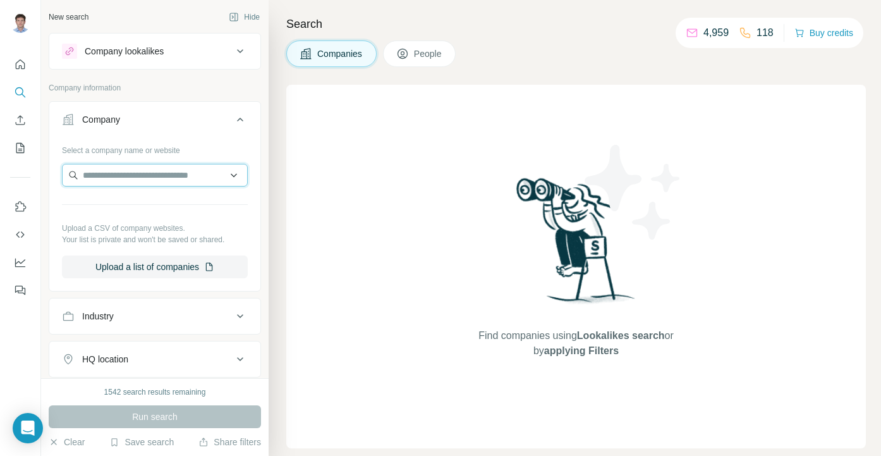
click at [121, 176] on input "text" at bounding box center [155, 175] width 186 height 23
paste input "*********"
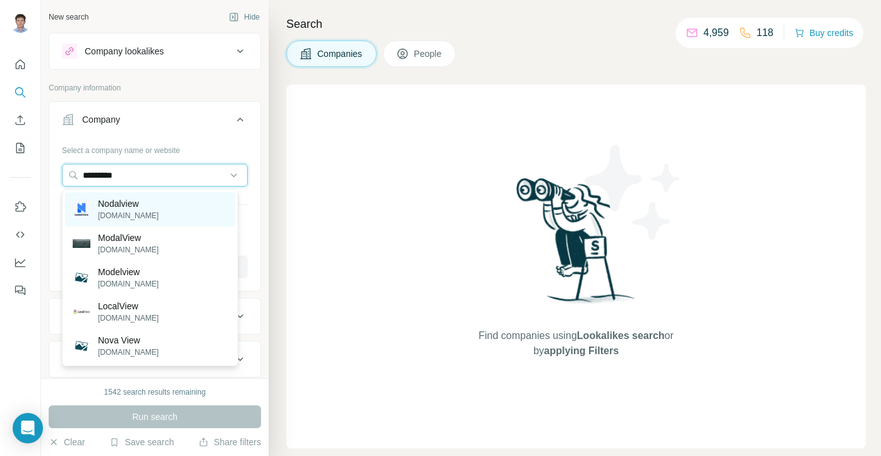
type input "*********"
click at [171, 215] on div "Nodalview nodalview.com" at bounding box center [150, 209] width 170 height 34
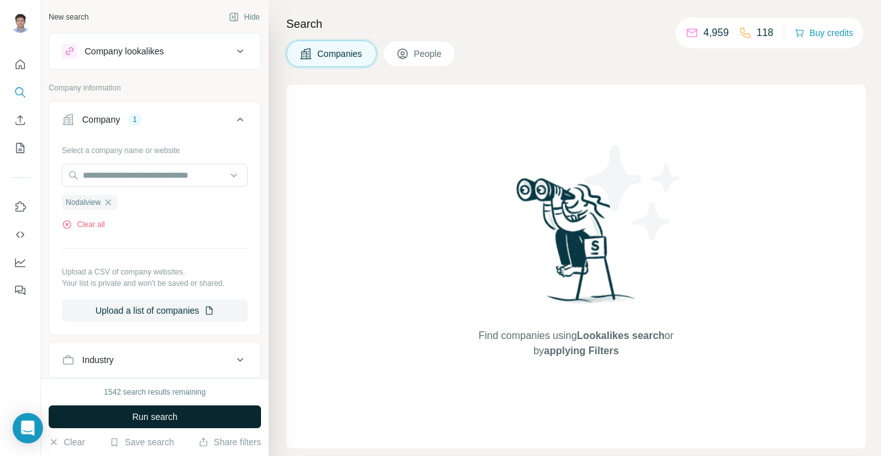
click at [169, 417] on span "Run search" at bounding box center [155, 416] width 46 height 13
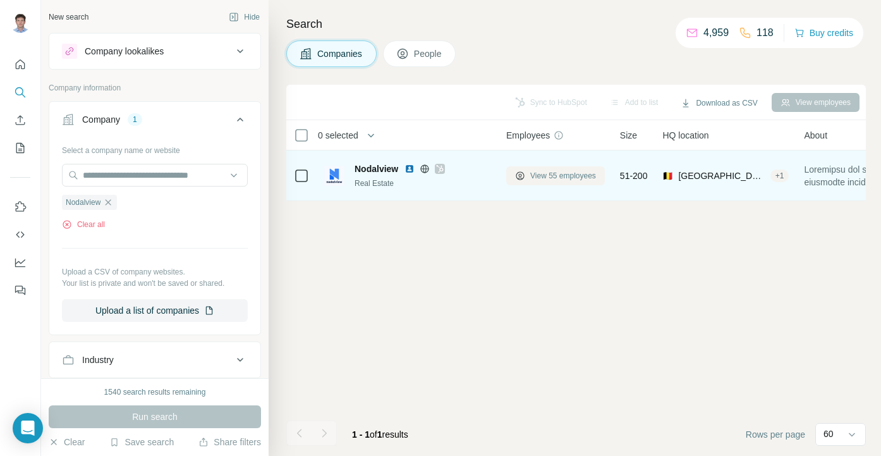
click at [573, 176] on span "View 55 employees" at bounding box center [563, 175] width 66 height 11
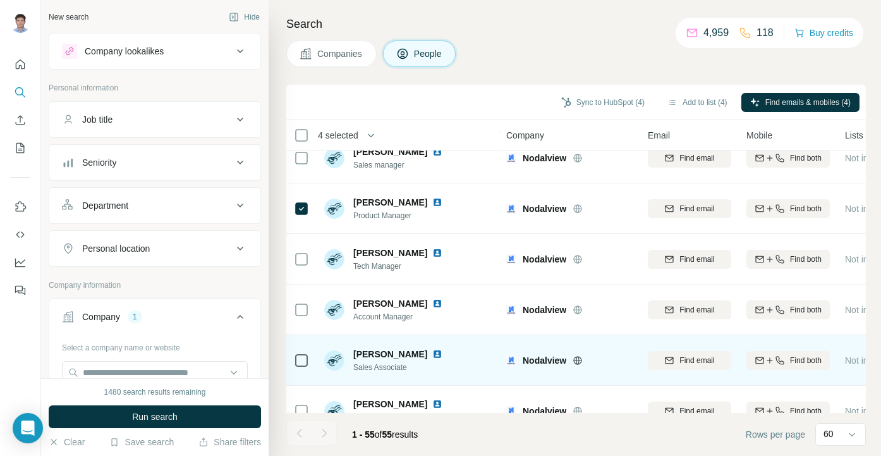
scroll to position [1119, 0]
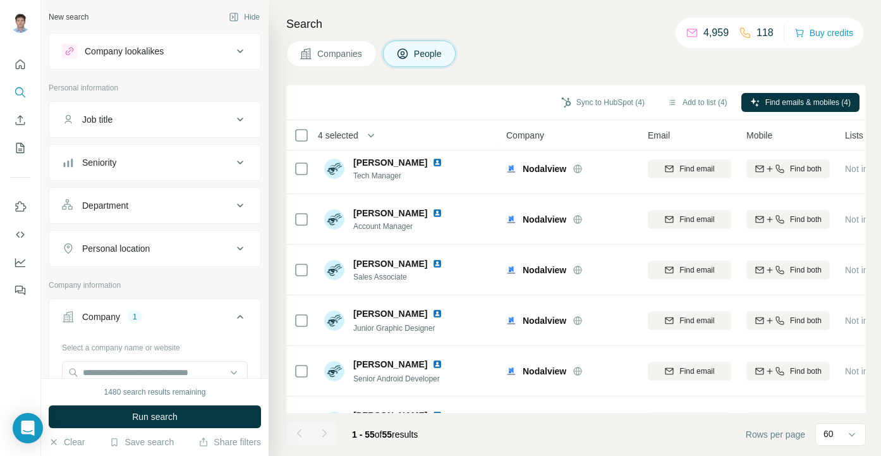
click at [590, 87] on div "Sync to HubSpot (4) Add to list (4) Find emails & mobiles (4)" at bounding box center [576, 102] width 580 height 35
click at [593, 98] on button "Sync to HubSpot (4)" at bounding box center [602, 102] width 101 height 19
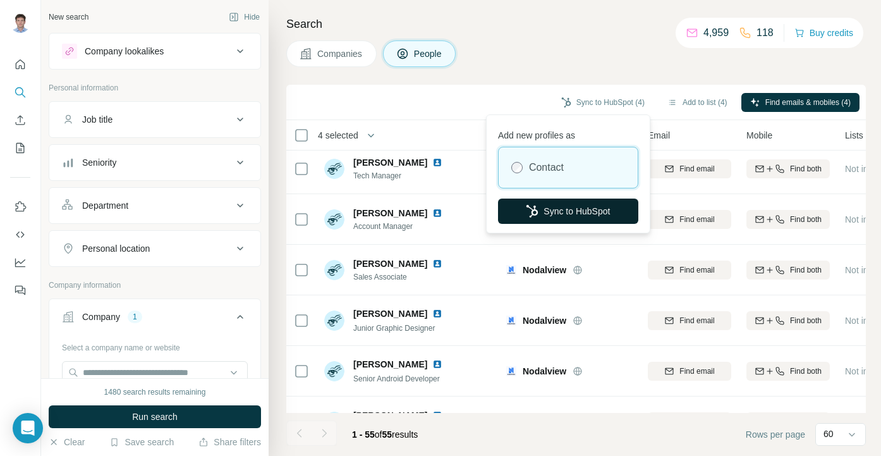
click at [557, 212] on button "Sync to HubSpot" at bounding box center [568, 210] width 140 height 25
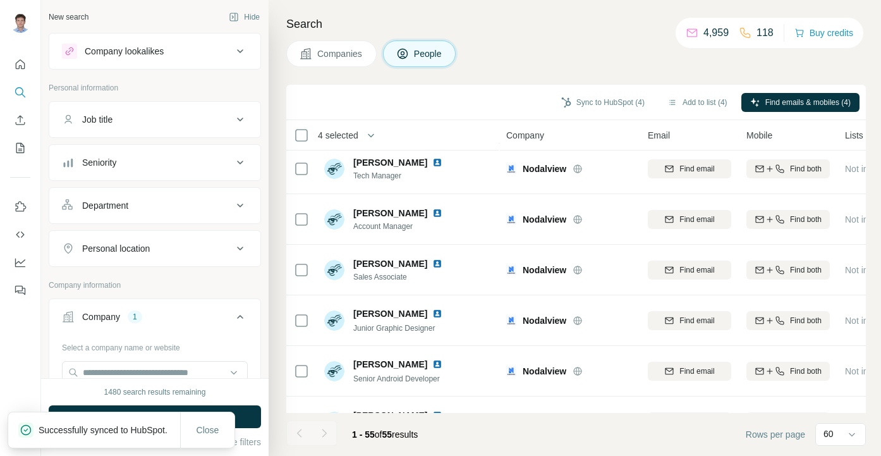
click at [62, 439] on div "Successfully synced to HubSpot." at bounding box center [94, 429] width 172 height 35
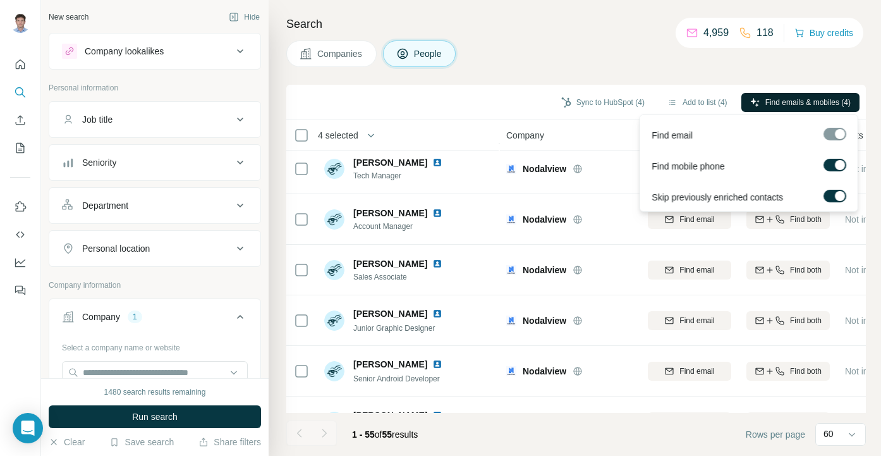
click at [765, 97] on span "Find emails & mobiles (4)" at bounding box center [807, 102] width 85 height 11
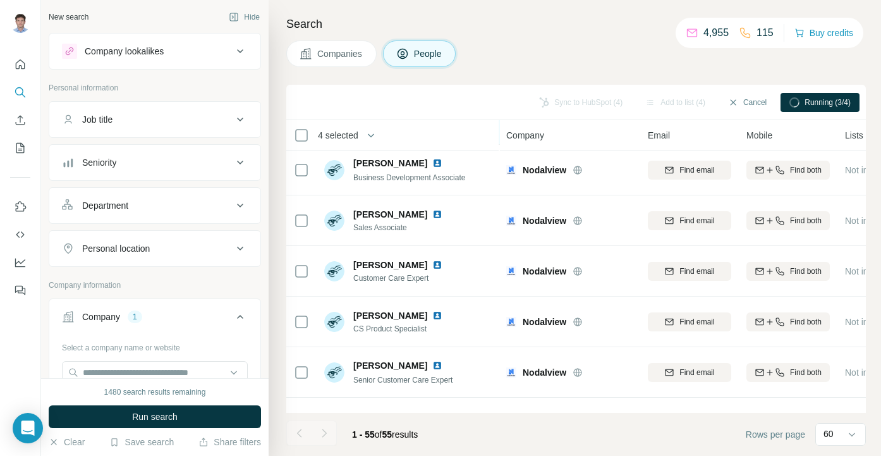
scroll to position [1677, 0]
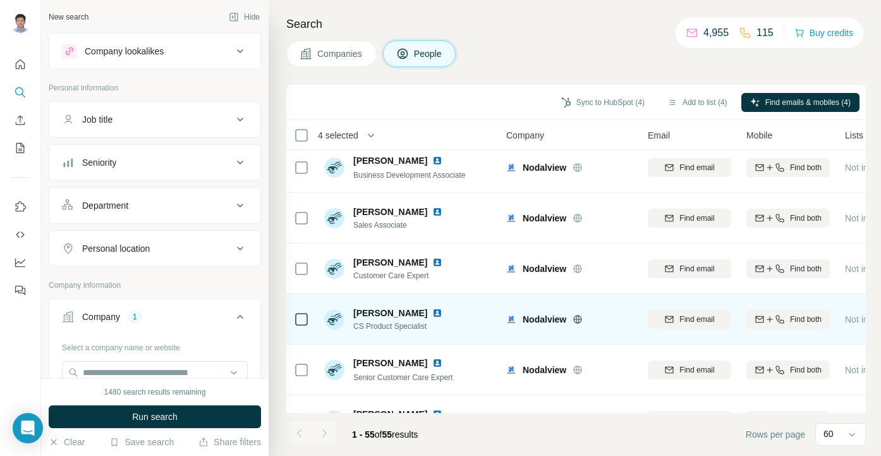
click at [364, 311] on span "Iris Deconinck" at bounding box center [390, 313] width 74 height 13
click at [355, 311] on span "Iris Deconinck" at bounding box center [390, 313] width 74 height 13
click at [432, 315] on img at bounding box center [437, 313] width 10 height 10
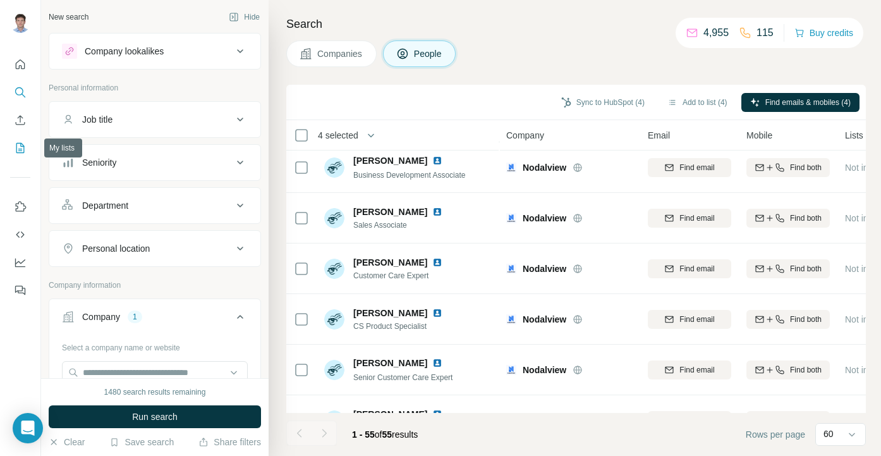
click at [22, 143] on icon "My lists" at bounding box center [20, 148] width 13 height 13
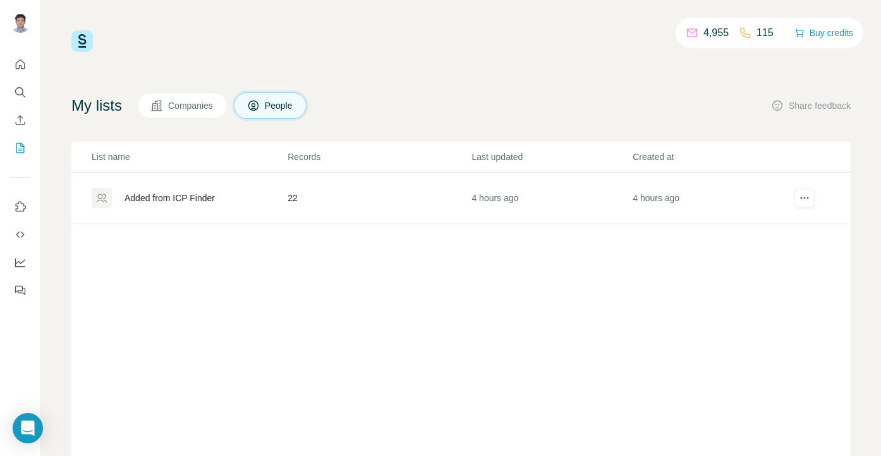
click at [188, 196] on div "Added from ICP Finder" at bounding box center [170, 198] width 90 height 13
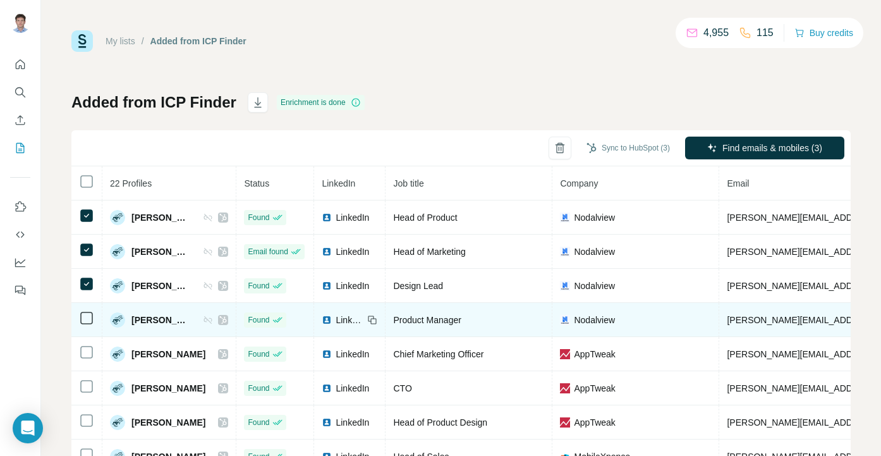
click at [95, 331] on td at bounding box center [86, 320] width 31 height 34
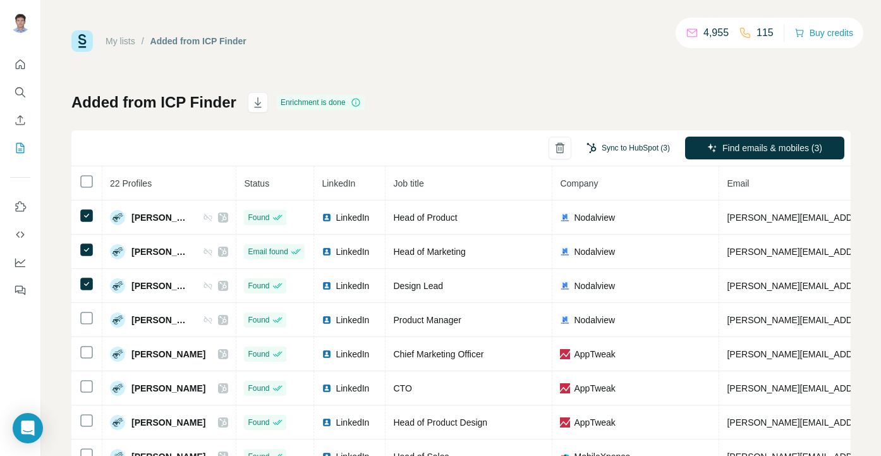
click at [621, 147] on button "Sync to HubSpot (3)" at bounding box center [628, 147] width 101 height 19
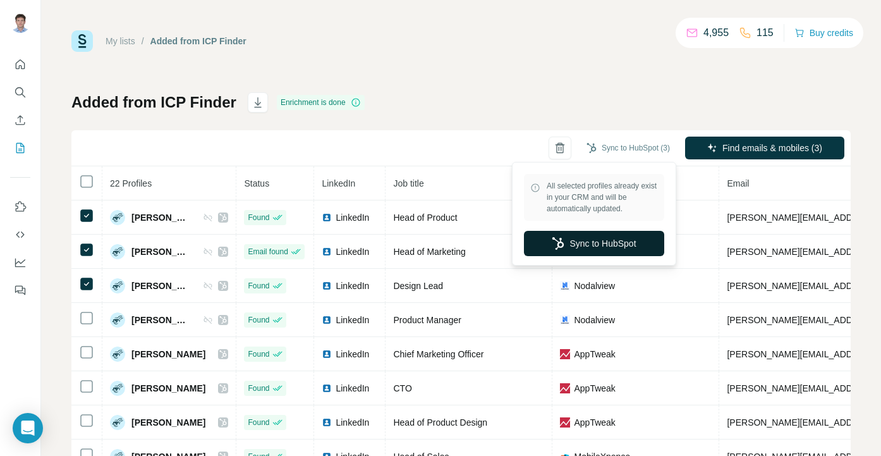
click at [594, 246] on button "Sync to HubSpot" at bounding box center [594, 243] width 140 height 25
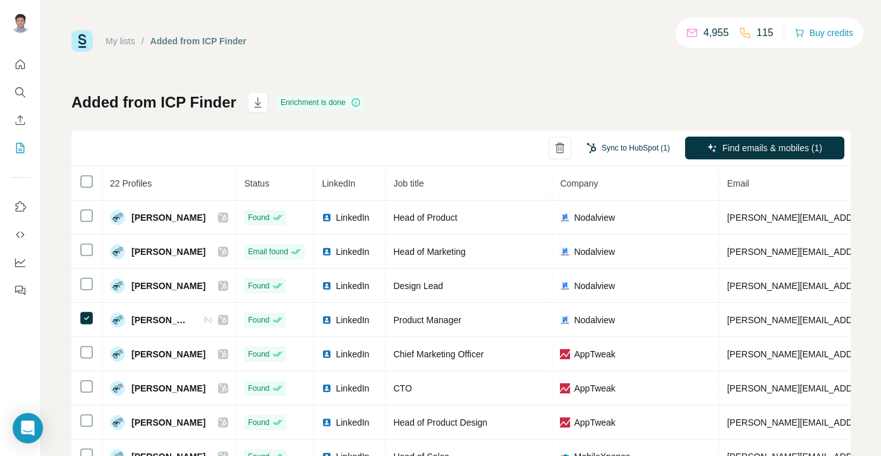
click at [585, 148] on button "Sync to HubSpot (1)" at bounding box center [628, 147] width 101 height 19
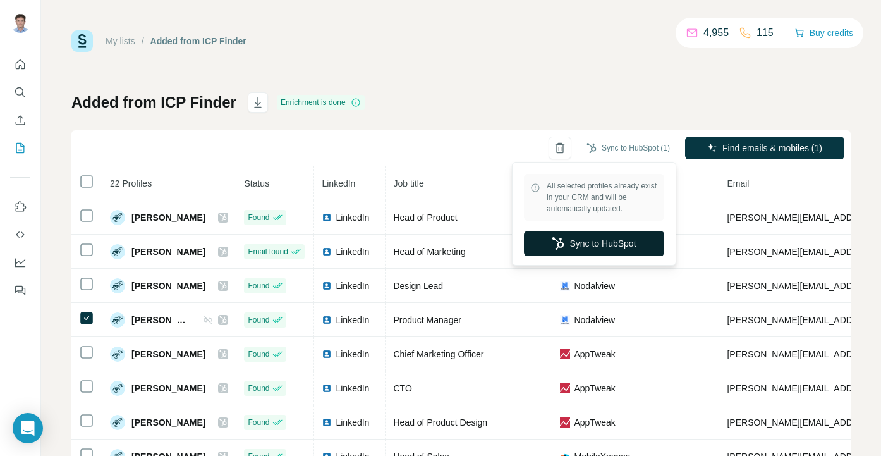
click at [568, 243] on button "Sync to HubSpot" at bounding box center [594, 243] width 140 height 25
